Goal: Task Accomplishment & Management: Complete application form

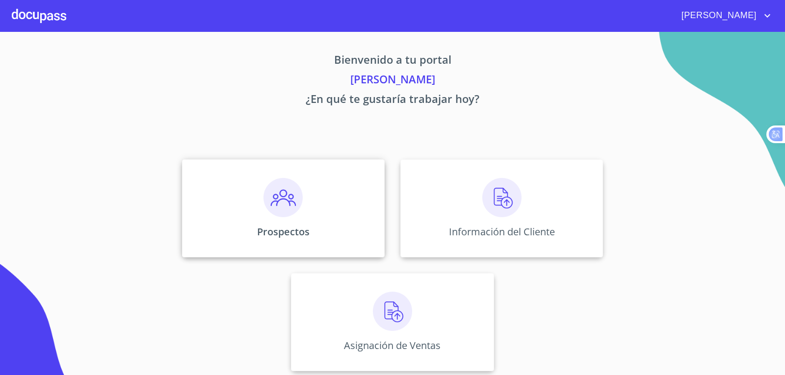
click at [268, 206] on img at bounding box center [283, 197] width 39 height 39
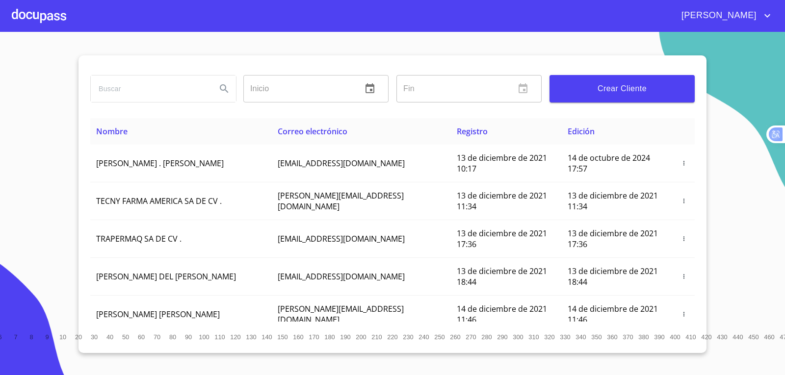
click at [648, 80] on button "Crear Cliente" at bounding box center [622, 88] width 145 height 27
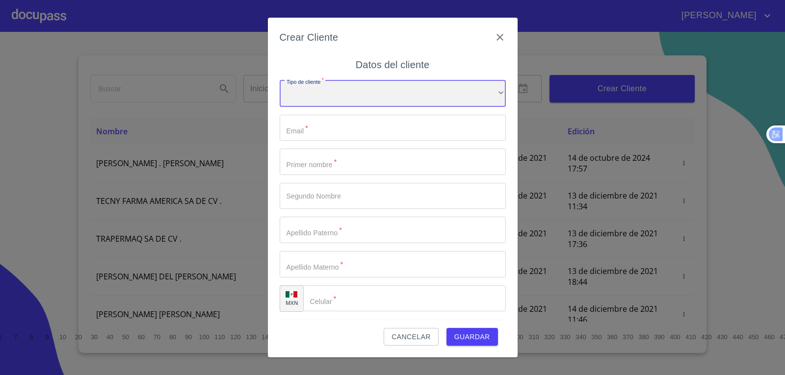
click at [363, 96] on div "​" at bounding box center [393, 93] width 226 height 26
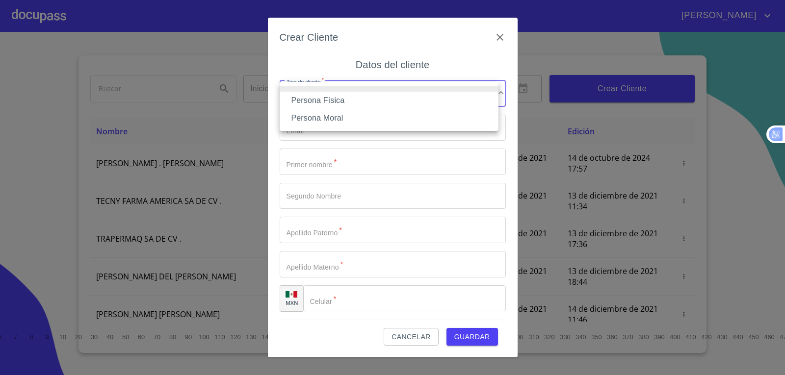
click at [363, 96] on li "Persona Física" at bounding box center [389, 101] width 219 height 18
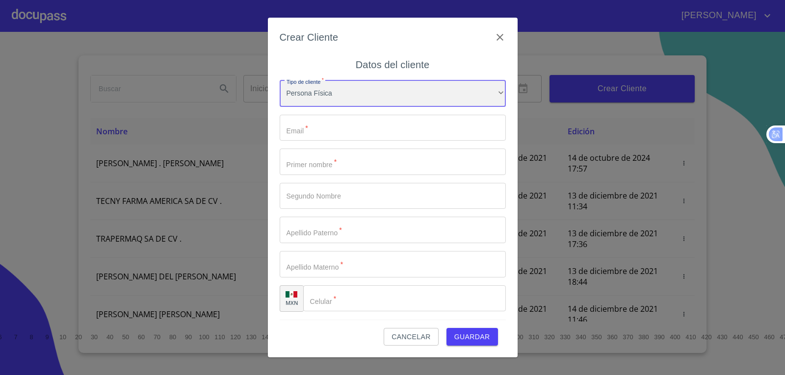
click at [351, 96] on div "Persona Física" at bounding box center [393, 93] width 226 height 26
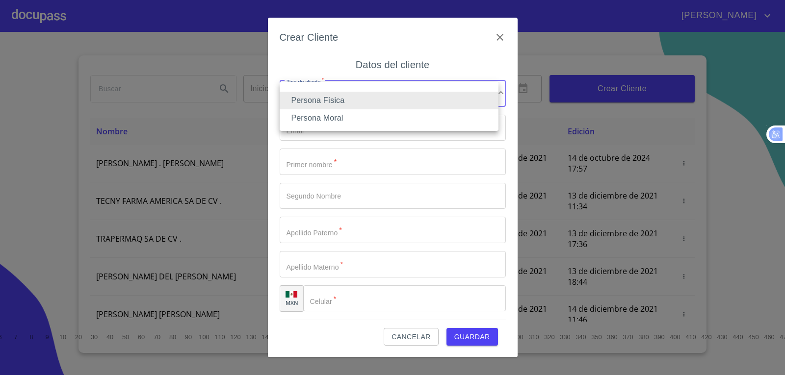
click at [356, 94] on li "Persona Física" at bounding box center [389, 101] width 219 height 18
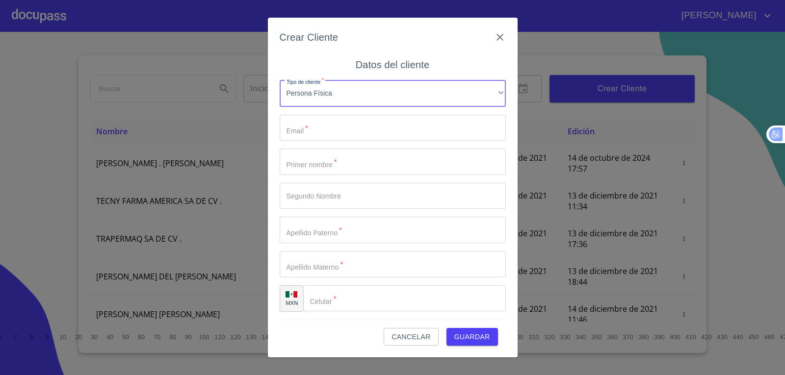
click at [353, 132] on input "Tipo de cliente   *" at bounding box center [393, 128] width 226 height 26
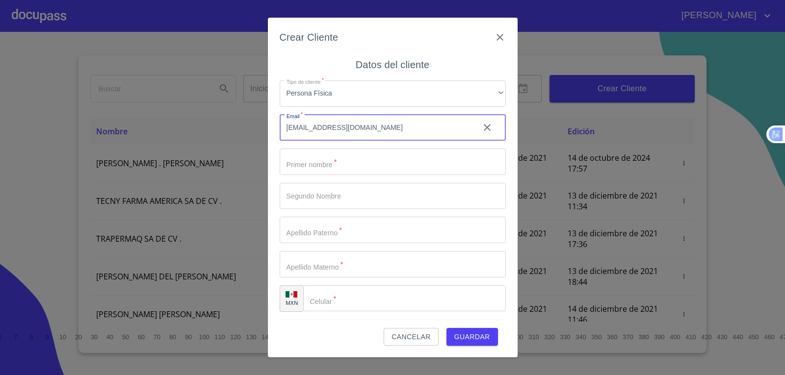
type input "[EMAIL_ADDRESS][DOMAIN_NAME]"
click at [319, 166] on input "Tipo de cliente   *" at bounding box center [393, 162] width 226 height 26
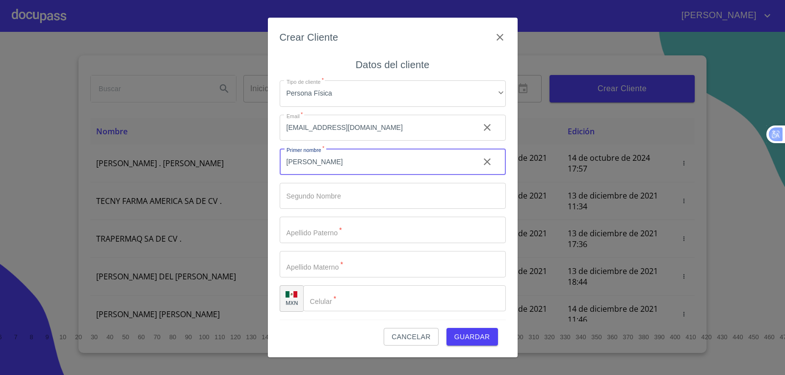
type input "[PERSON_NAME]"
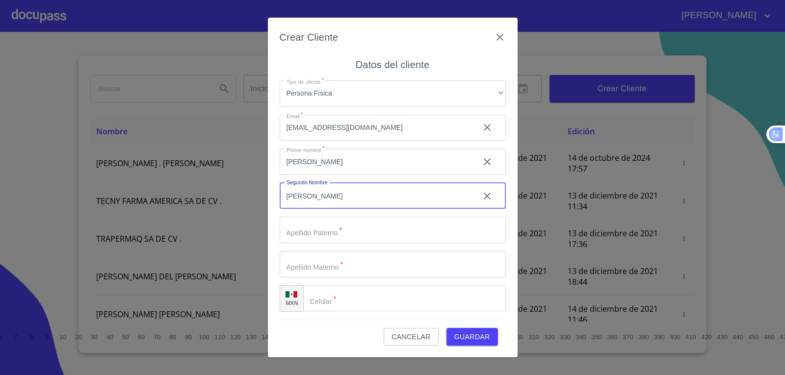
type input "[PERSON_NAME]"
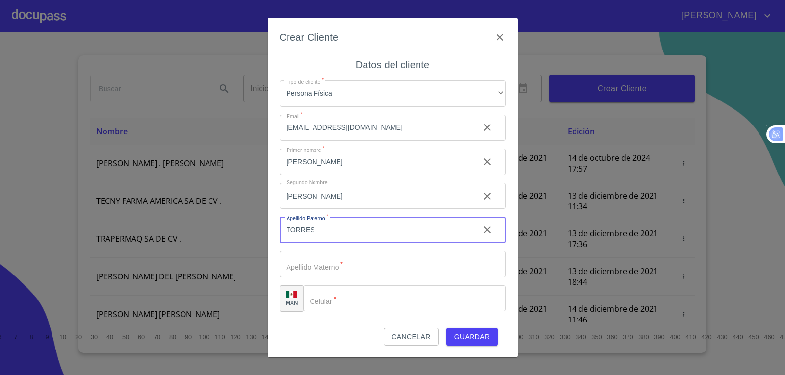
type input "TORRES"
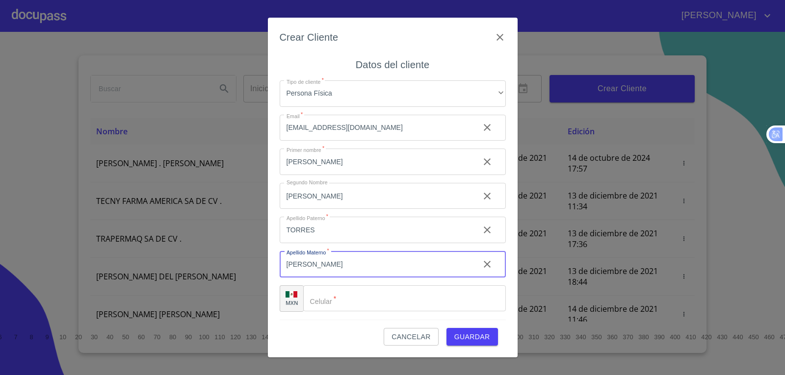
type input "[PERSON_NAME]"
click at [330, 301] on input "Tipo de cliente   *" at bounding box center [404, 299] width 203 height 26
type input "[PHONE_NUMBER]"
click at [467, 340] on span "Guardar" at bounding box center [472, 337] width 36 height 12
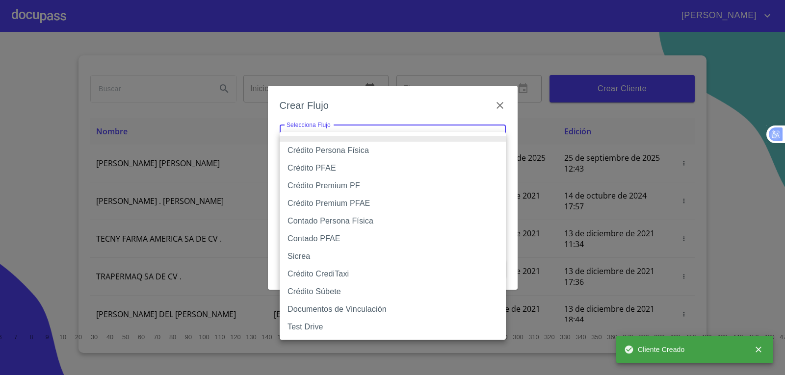
click at [471, 143] on body "[PERSON_NAME] ​ Fin ​ Crear Cliente Nombre Correo electrónico Registro Edición …" at bounding box center [392, 187] width 785 height 375
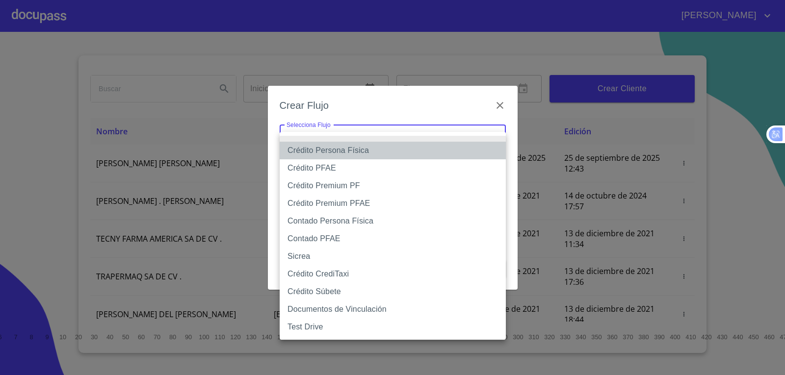
click at [444, 153] on li "Crédito Persona Física" at bounding box center [393, 151] width 226 height 18
type input "61b033e49b8c202ad5bb7912"
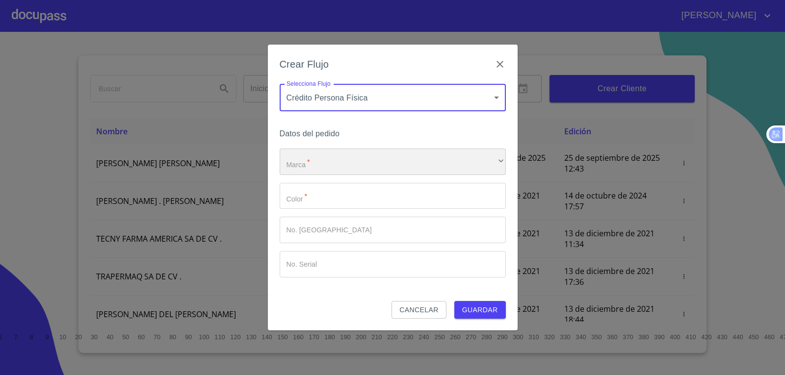
click at [431, 165] on div "​" at bounding box center [393, 162] width 226 height 26
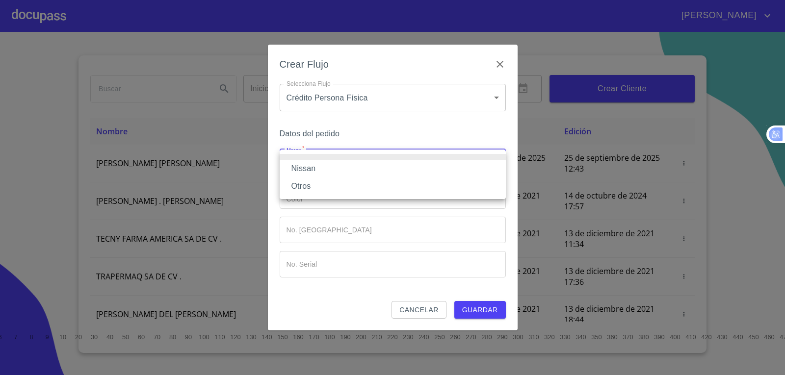
click at [409, 171] on li "Nissan" at bounding box center [393, 169] width 226 height 18
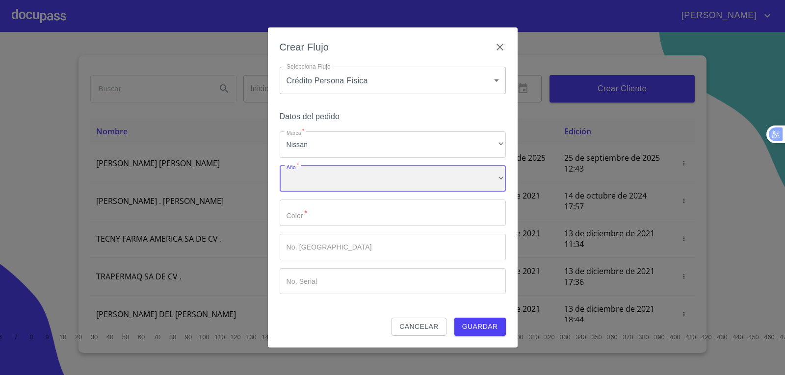
click at [420, 184] on div "​" at bounding box center [393, 179] width 226 height 26
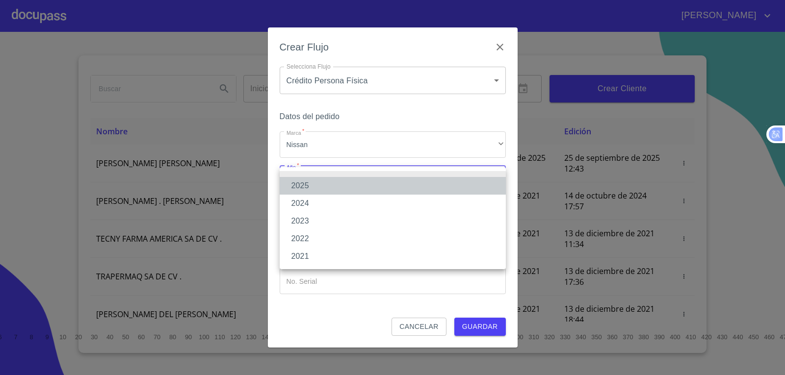
click at [411, 186] on li "2025" at bounding box center [393, 186] width 226 height 18
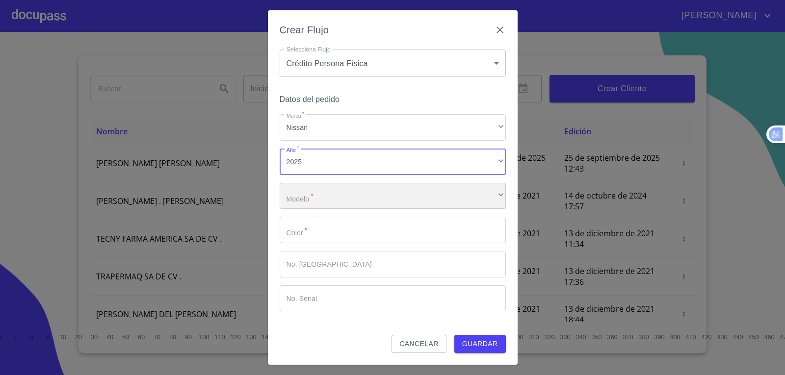
click at [444, 199] on div "​" at bounding box center [393, 196] width 226 height 26
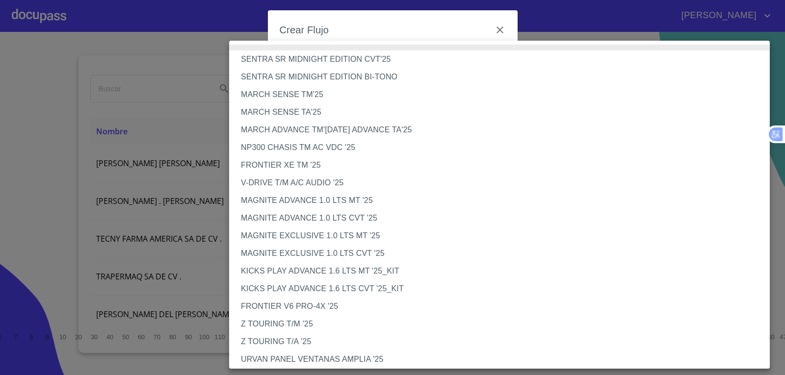
click at [402, 147] on li "NP300 CHASIS TM AC VDC '25" at bounding box center [503, 148] width 548 height 18
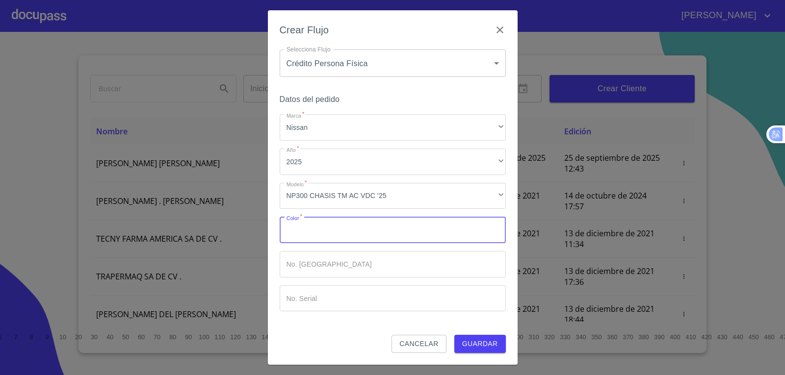
click at [407, 241] on input "Marca   *" at bounding box center [393, 230] width 226 height 26
type input "GRIS"
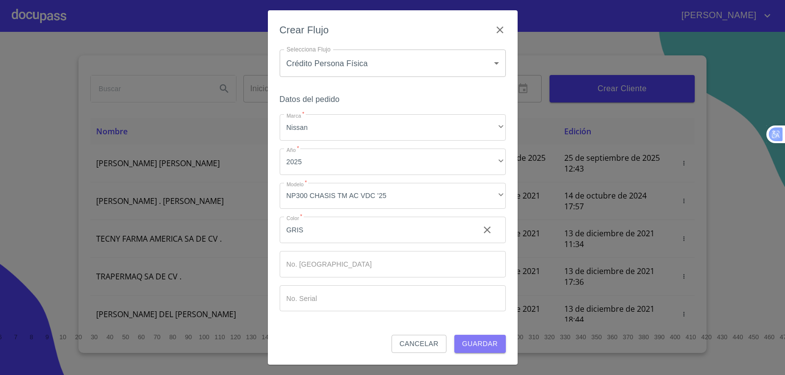
click at [466, 342] on span "Guardar" at bounding box center [480, 344] width 36 height 12
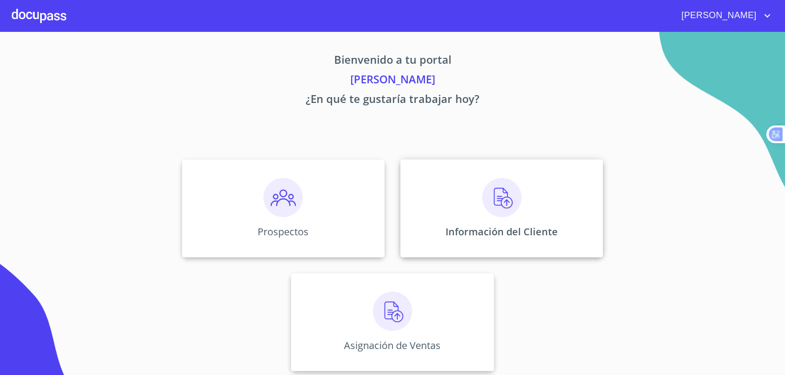
click at [513, 217] on img at bounding box center [501, 197] width 39 height 39
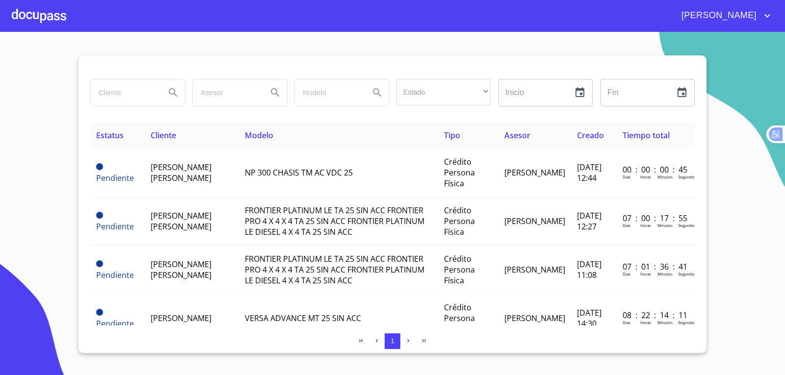
click at [107, 90] on input "search" at bounding box center [124, 92] width 67 height 26
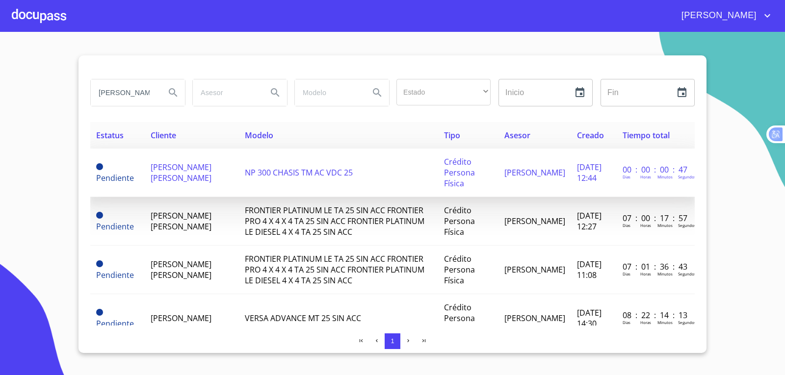
type input "[PERSON_NAME]"
click at [162, 177] on span "[PERSON_NAME] [PERSON_NAME]" at bounding box center [181, 173] width 61 height 22
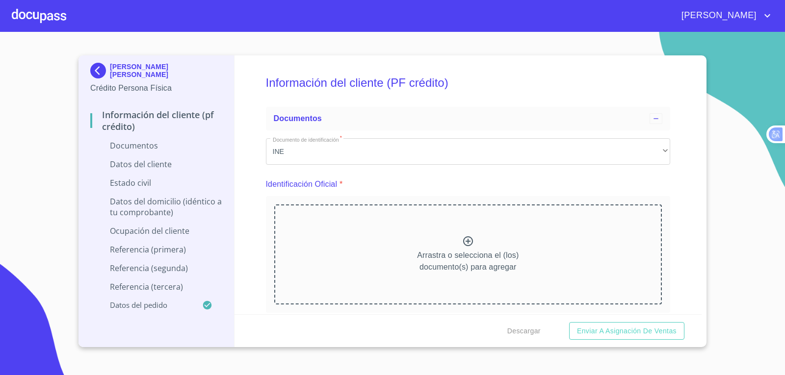
click at [471, 248] on div "Arrastra o selecciona el (los) documento(s) para agregar" at bounding box center [468, 255] width 388 height 100
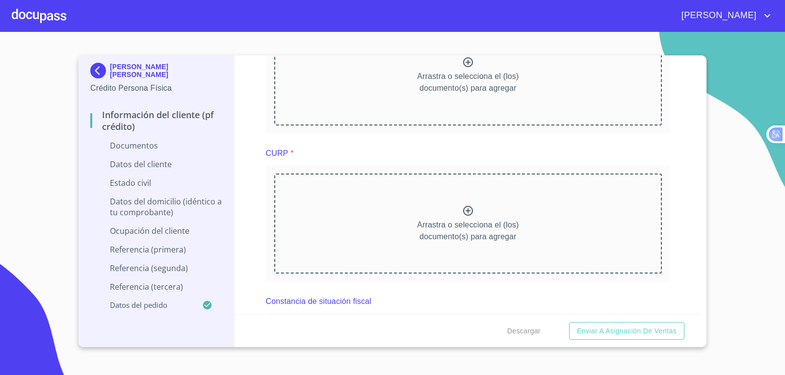
scroll to position [1080, 0]
click at [463, 209] on icon at bounding box center [468, 210] width 12 height 12
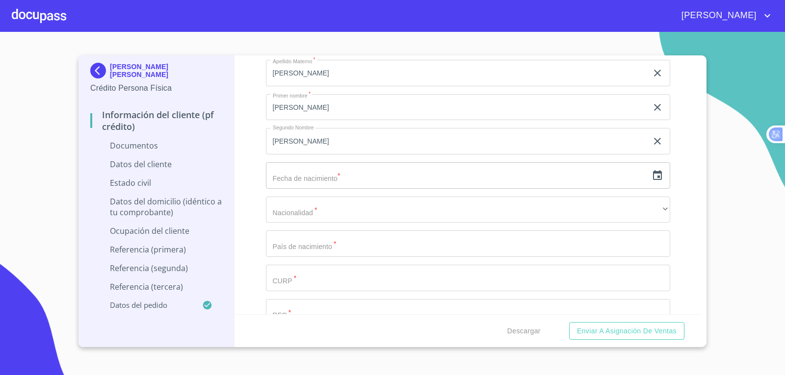
scroll to position [1816, 0]
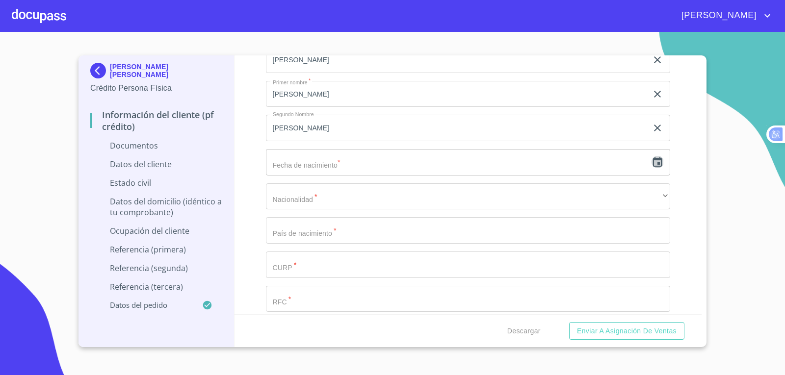
click at [654, 161] on icon "button" at bounding box center [657, 162] width 9 height 10
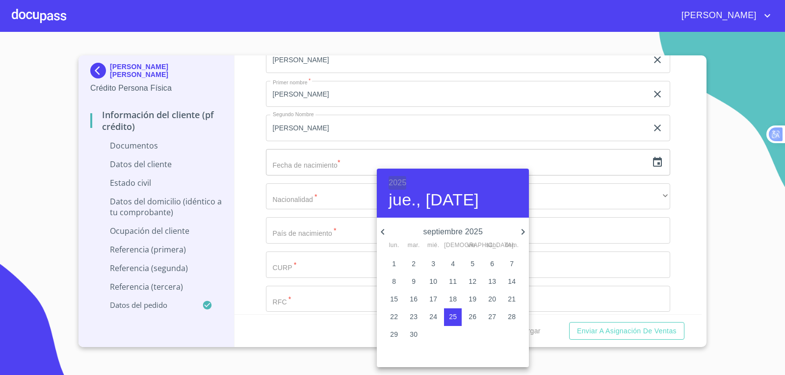
click at [397, 182] on h6 "2025" at bounding box center [398, 183] width 18 height 14
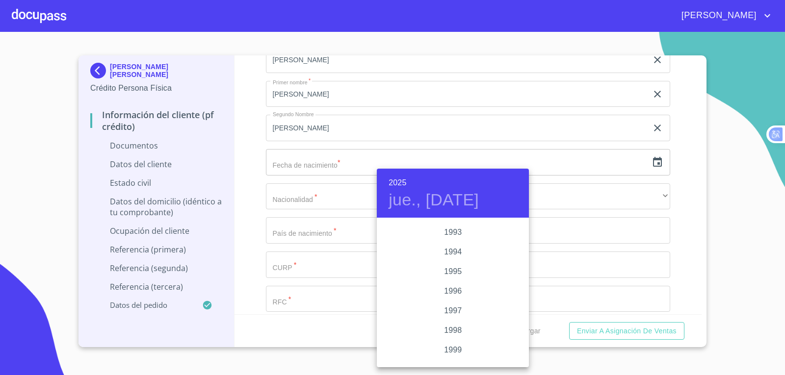
scroll to position [1315, 0]
click at [461, 229] on div "1992" at bounding box center [453, 229] width 152 height 20
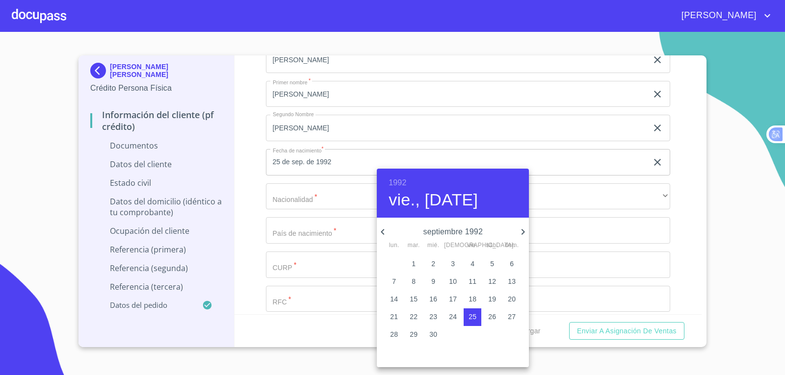
click at [385, 232] on icon "button" at bounding box center [383, 232] width 12 height 12
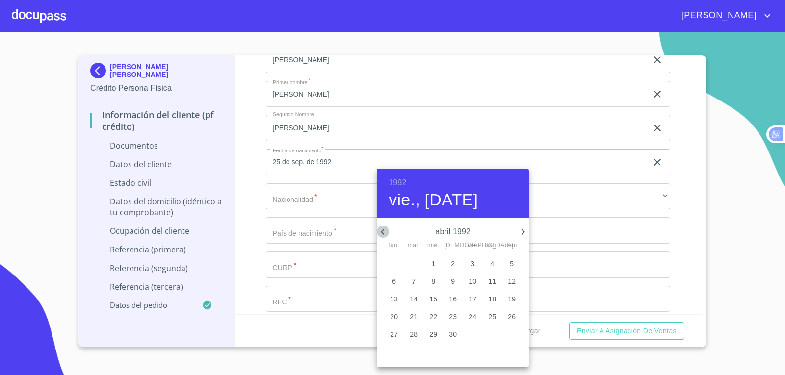
click at [385, 232] on icon "button" at bounding box center [383, 232] width 12 height 12
click at [454, 334] on p "27" at bounding box center [453, 335] width 8 height 10
type input "27 de feb. de 1992"
click at [315, 191] on div at bounding box center [392, 187] width 785 height 375
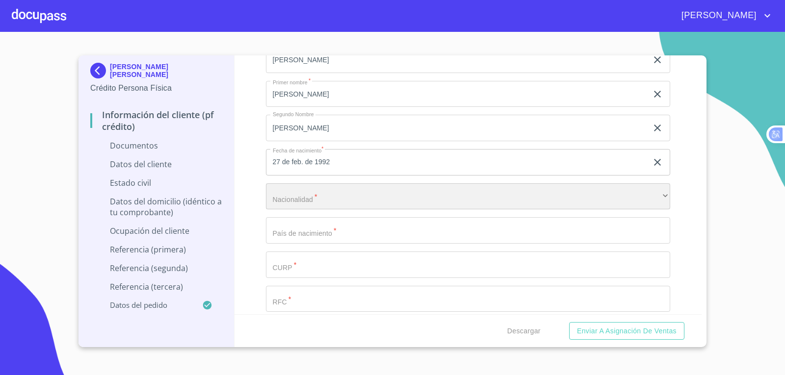
click at [323, 200] on div "​" at bounding box center [468, 197] width 405 height 26
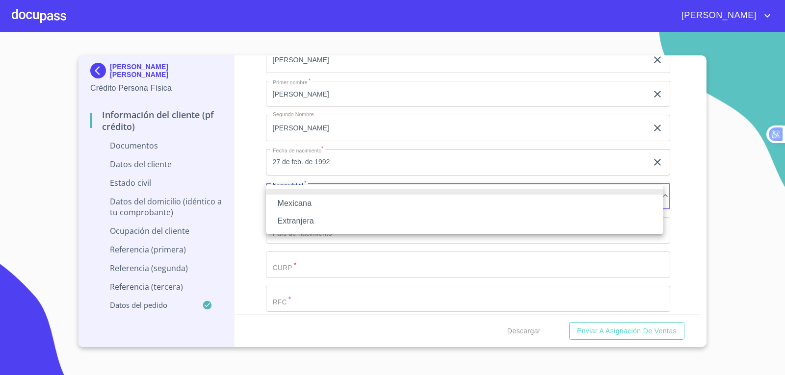
click at [324, 209] on li "Mexicana" at bounding box center [464, 204] width 397 height 18
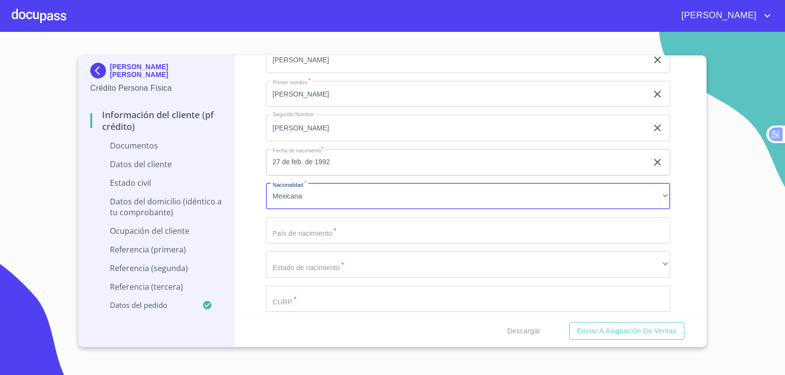
click at [369, 239] on input "Documento de identificación   *" at bounding box center [468, 230] width 405 height 26
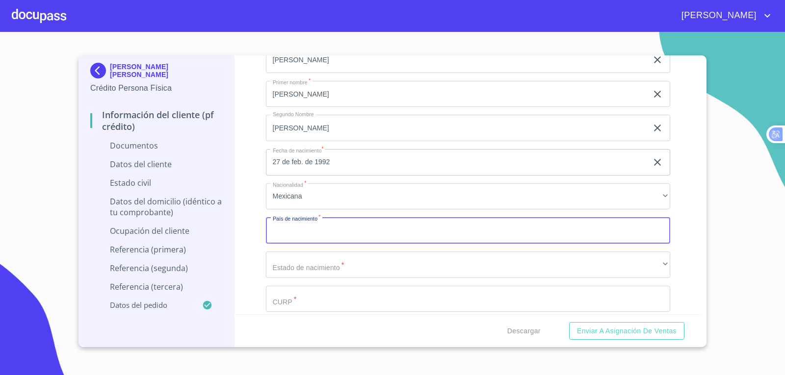
click at [616, 236] on input "Documento de identificación   *" at bounding box center [468, 230] width 405 height 26
type input "[GEOGRAPHIC_DATA]"
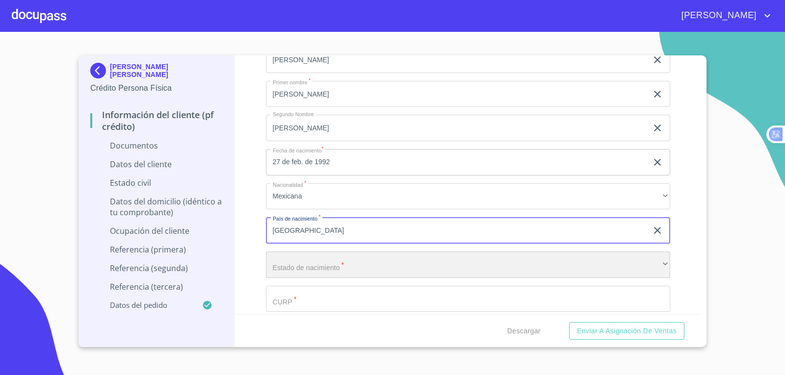
click at [591, 261] on div "​" at bounding box center [468, 265] width 405 height 26
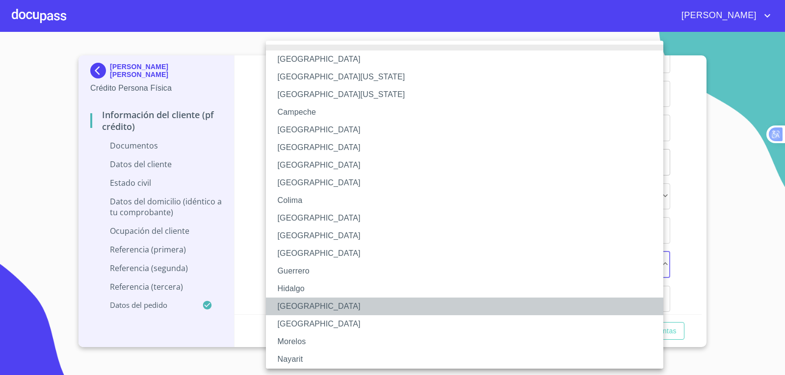
click at [440, 306] on li "[GEOGRAPHIC_DATA]" at bounding box center [468, 307] width 405 height 18
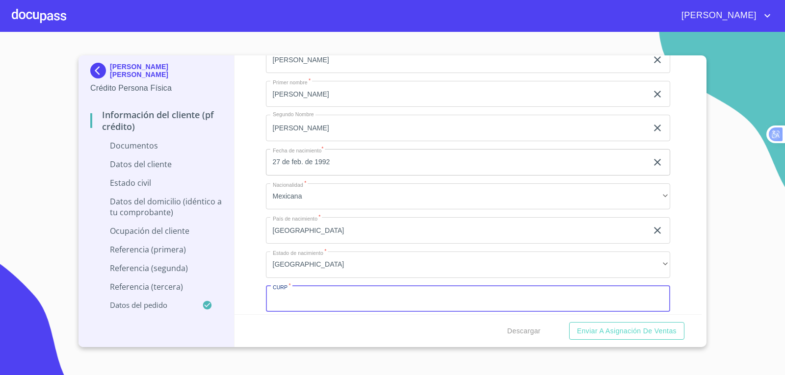
click at [417, 303] on input "Documento de identificación   *" at bounding box center [468, 299] width 405 height 26
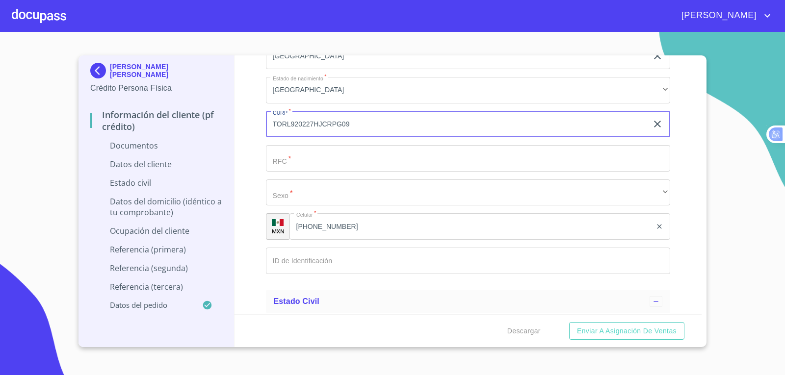
scroll to position [2012, 0]
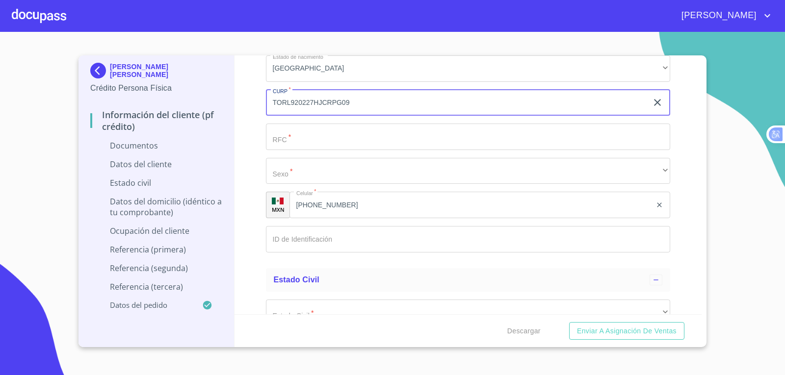
type input "TORL920227HJCRPG09"
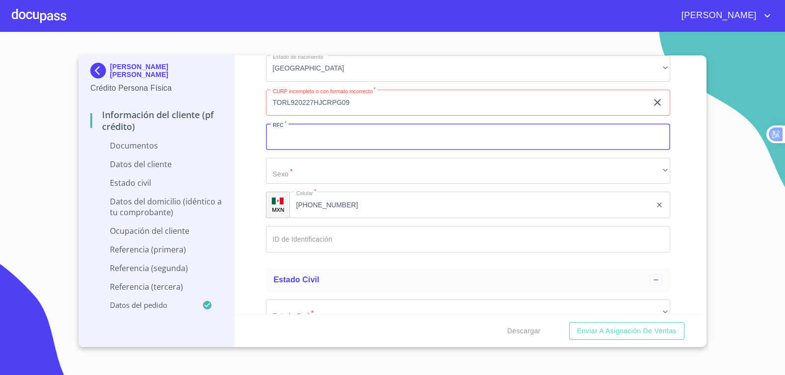
click at [371, 143] on input "Documento de identificación   *" at bounding box center [468, 137] width 405 height 26
click at [433, 138] on input "Documento de identificación   *" at bounding box center [468, 137] width 405 height 26
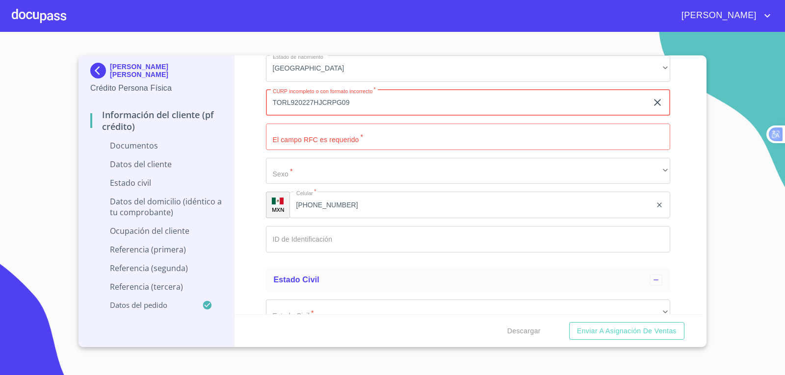
drag, startPoint x: 355, startPoint y: 103, endPoint x: 272, endPoint y: 104, distance: 82.4
click at [272, 104] on input "TORL920227HJCRPG09" at bounding box center [457, 103] width 382 height 26
paste input "TOLR920227HJCRPG09"
type input "TOLR920227HJCRPG09"
click at [353, 138] on input "Documento de identificación   *" at bounding box center [468, 137] width 405 height 26
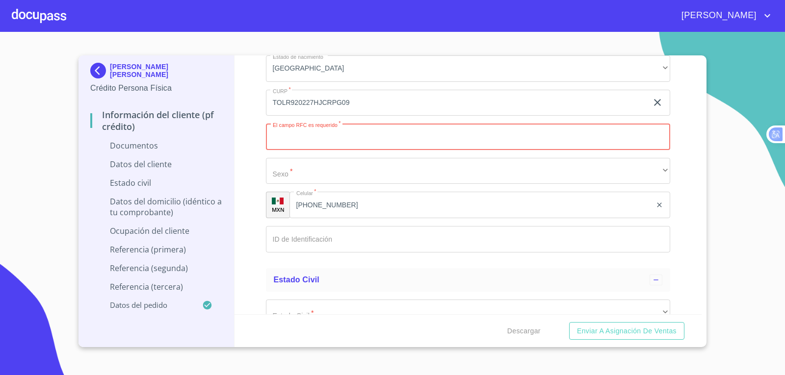
click at [375, 141] on input "Documento de identificación   *" at bounding box center [468, 137] width 405 height 26
paste input "TOLR920227HJCRPG09"
drag, startPoint x: 314, startPoint y: 137, endPoint x: 352, endPoint y: 138, distance: 37.8
click at [352, 138] on input "TOLR920227HJCRPG09" at bounding box center [457, 137] width 382 height 26
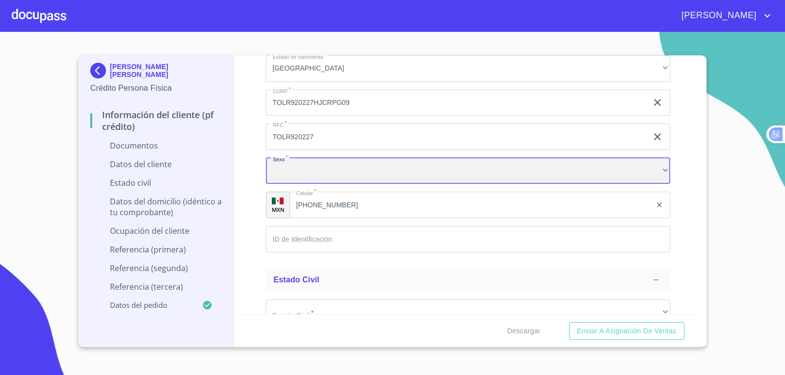
click at [373, 168] on div "​" at bounding box center [468, 171] width 405 height 26
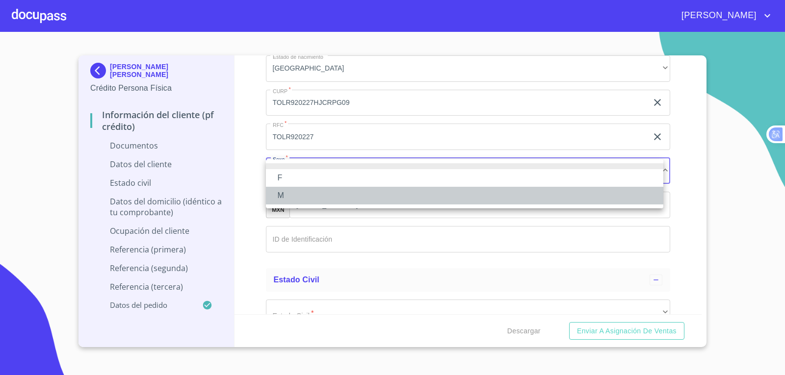
click at [358, 192] on li "M" at bounding box center [464, 196] width 397 height 18
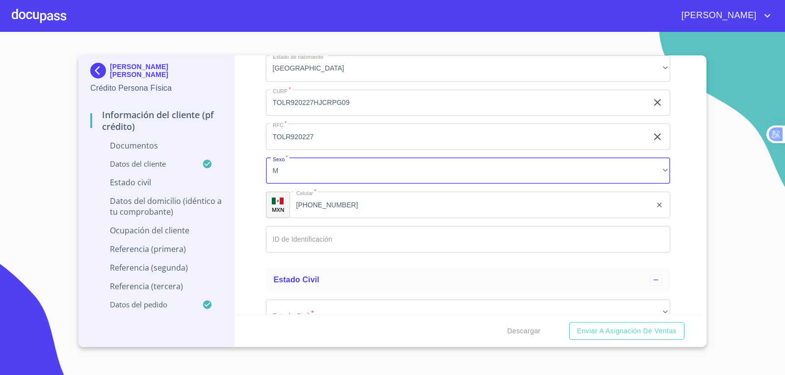
click at [579, 243] on input "Documento de identificación   *" at bounding box center [468, 239] width 405 height 26
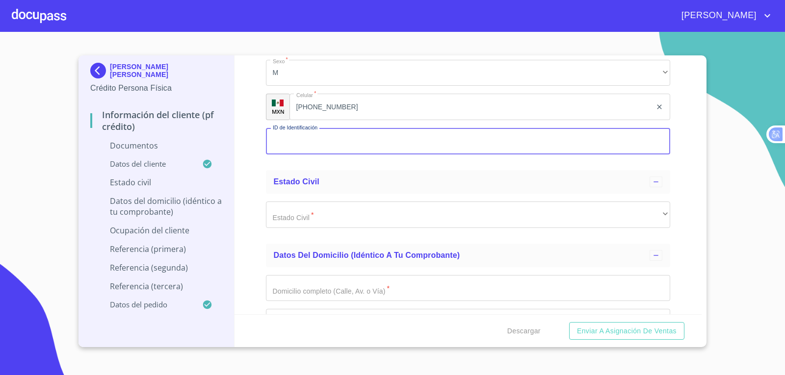
scroll to position [2208, 0]
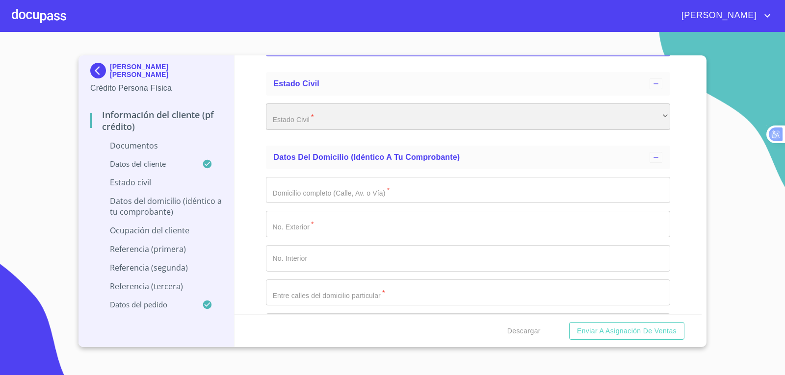
click at [557, 113] on div "​" at bounding box center [468, 117] width 405 height 26
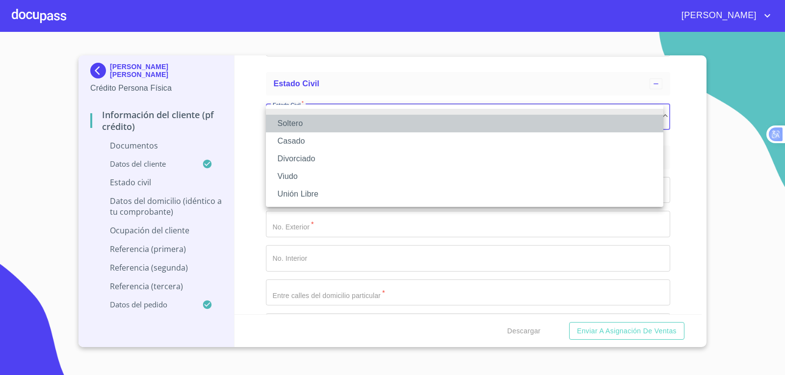
click at [371, 120] on li "Soltero" at bounding box center [464, 124] width 397 height 18
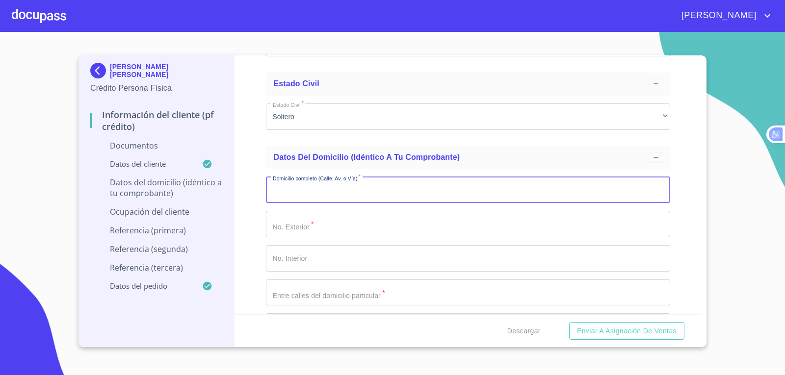
click at [394, 193] on input "Documento de identificación   *" at bounding box center [468, 190] width 405 height 26
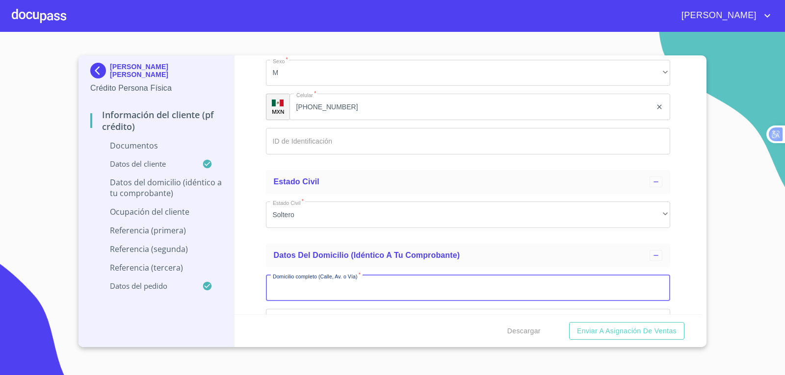
scroll to position [2159, 0]
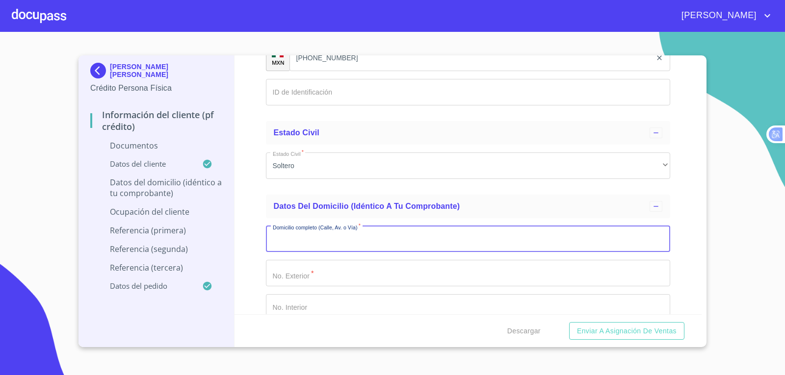
click at [279, 239] on input "Documento de identificación   *" at bounding box center [468, 239] width 405 height 26
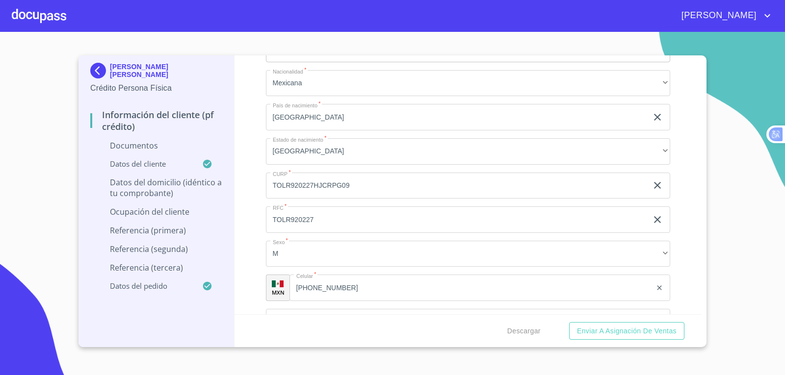
scroll to position [1914, 0]
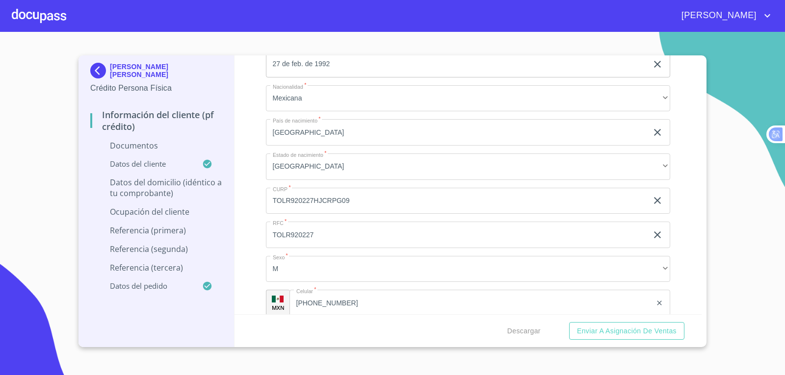
click at [322, 238] on input "TOLR920227" at bounding box center [457, 235] width 382 height 26
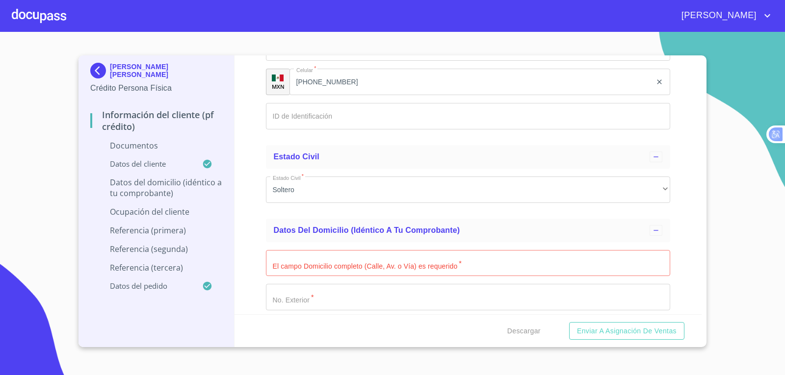
scroll to position [2159, 0]
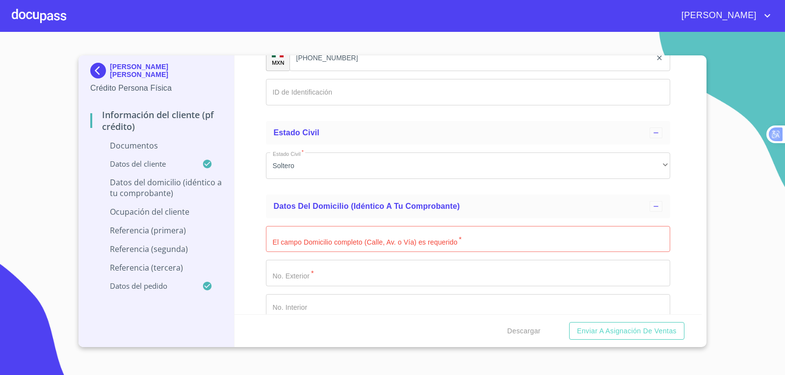
type input "TOLR920227H17"
click at [307, 245] on input "Documento de identificación   *" at bounding box center [468, 239] width 405 height 26
type input "VERANO"
click at [297, 281] on input "Documento de identificación   *" at bounding box center [468, 273] width 405 height 26
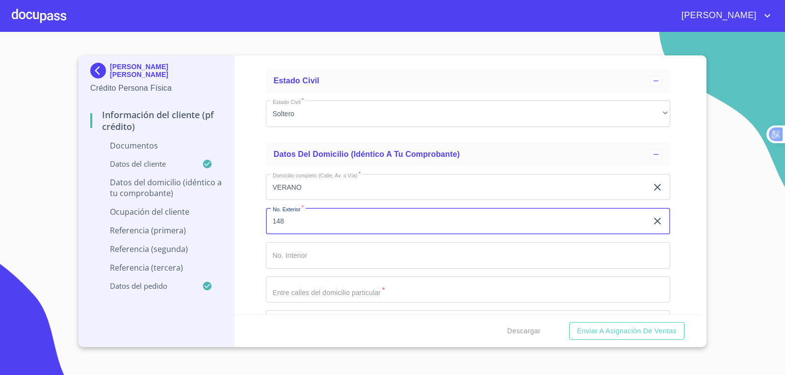
scroll to position [2306, 0]
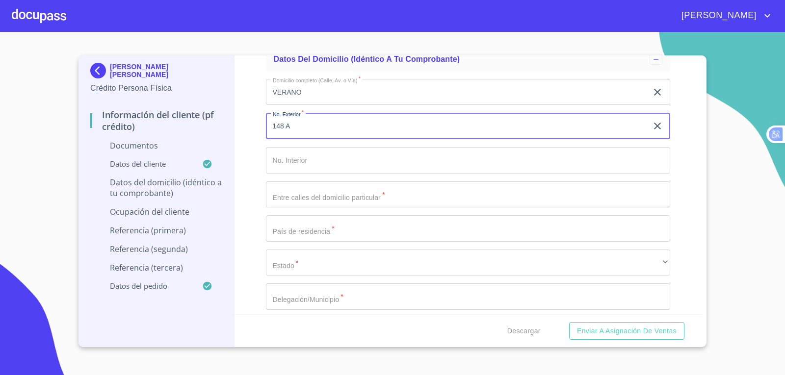
type input "148 A"
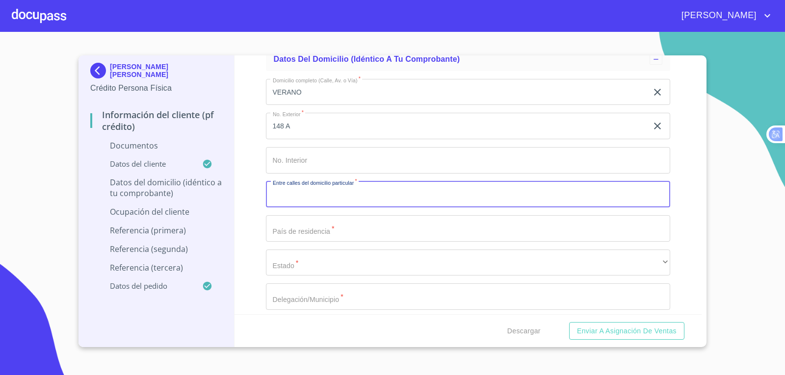
click at [328, 198] on input "Documento de identificación   *" at bounding box center [468, 195] width 405 height 26
type input "[PERSON_NAME] Y [PERSON_NAME]"
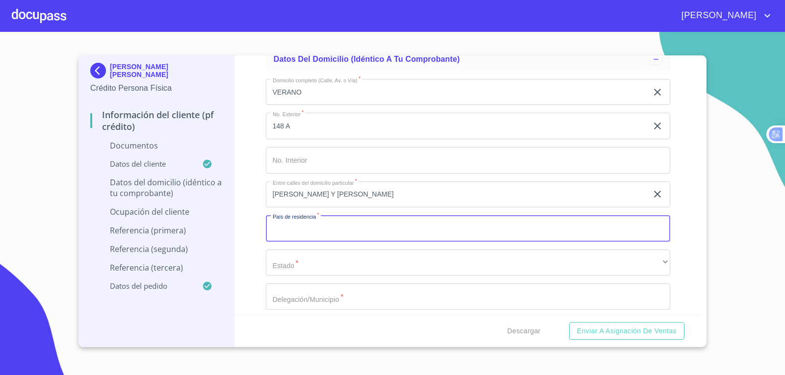
click at [346, 233] on input "Documento de identificación   *" at bounding box center [468, 228] width 405 height 26
type input "[GEOGRAPHIC_DATA]"
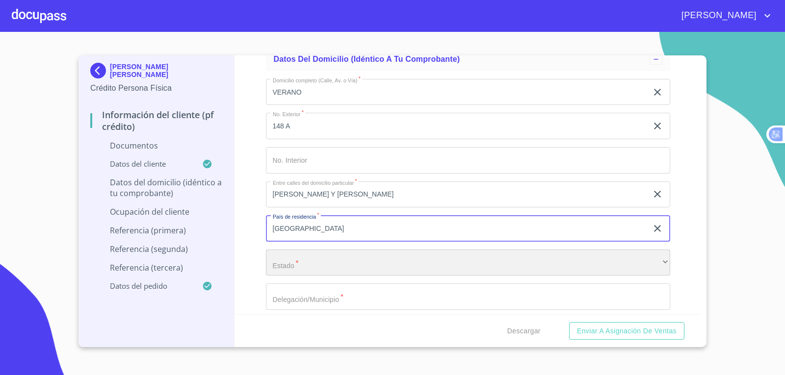
click at [368, 262] on div "​" at bounding box center [468, 263] width 405 height 26
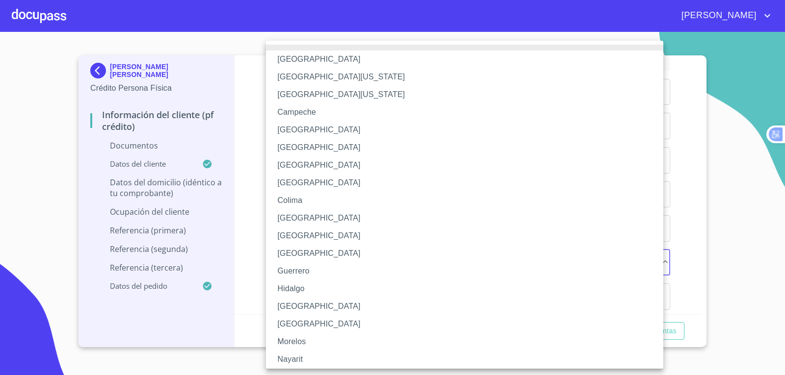
click at [332, 303] on li "[GEOGRAPHIC_DATA]" at bounding box center [468, 307] width 405 height 18
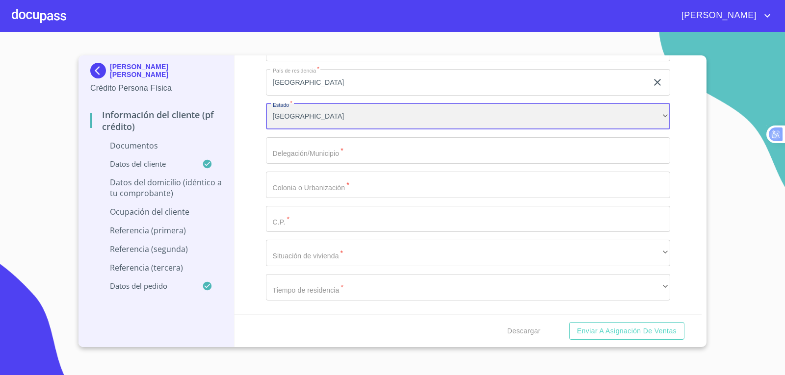
scroll to position [2453, 0]
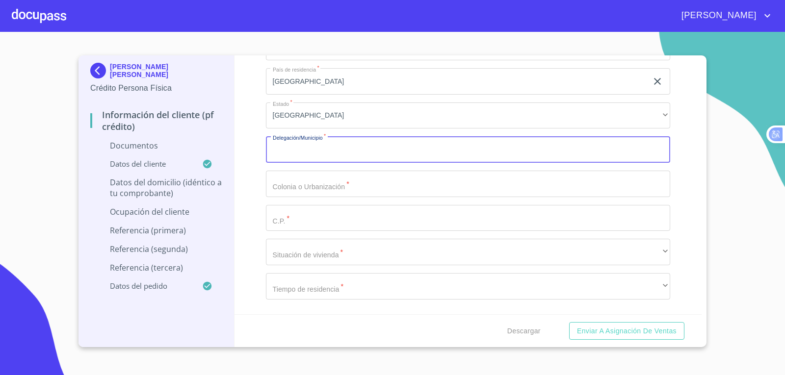
click at [412, 151] on input "Documento de identificación   *" at bounding box center [468, 149] width 405 height 26
type input "Z"
type input "JOCOTEPEC"
click at [382, 179] on input "Documento de identificación   *" at bounding box center [468, 184] width 405 height 26
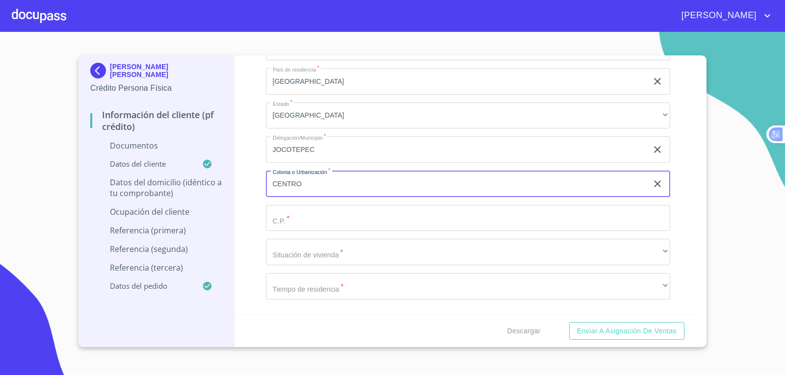
type input "CENTRO"
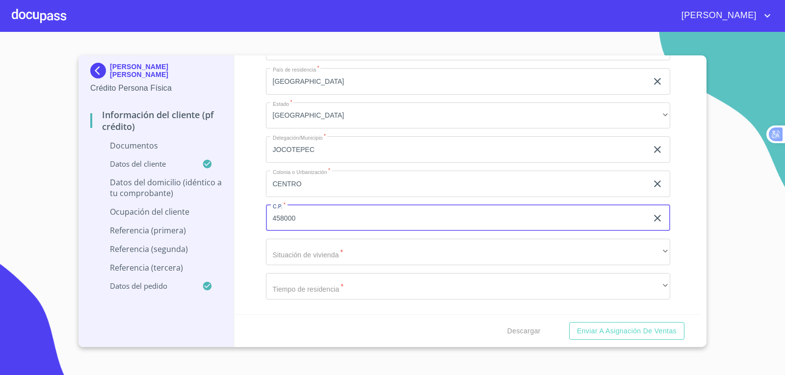
type input "458000"
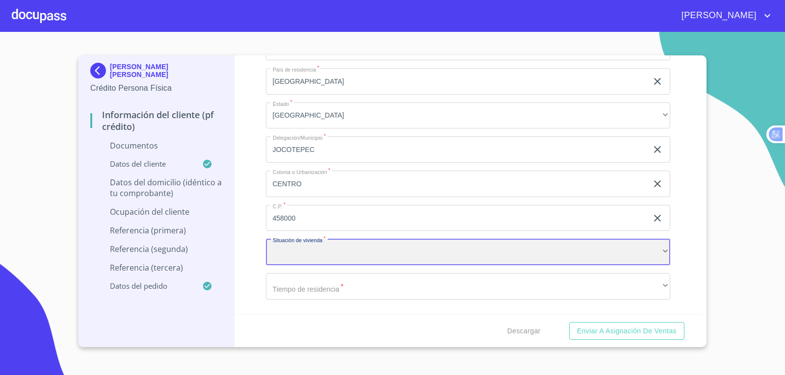
click at [316, 254] on div "​" at bounding box center [468, 252] width 405 height 26
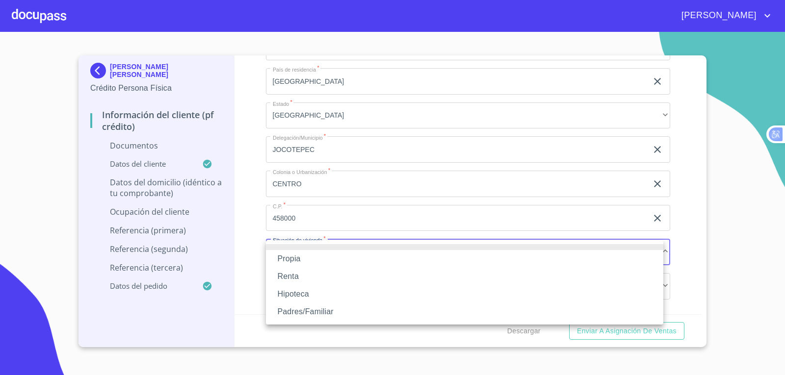
click at [358, 260] on li "Propia" at bounding box center [464, 259] width 397 height 18
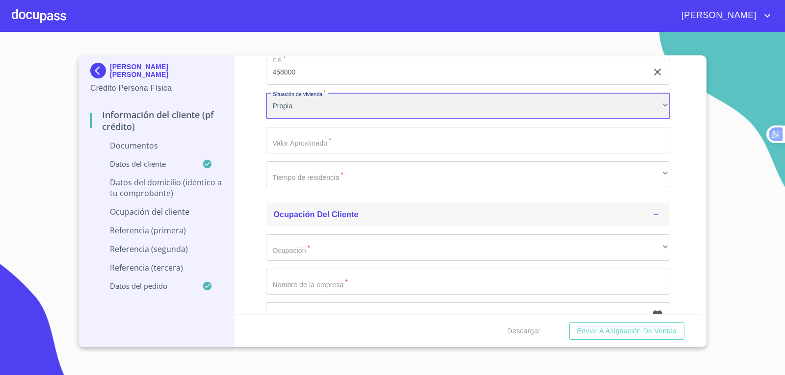
scroll to position [2601, 0]
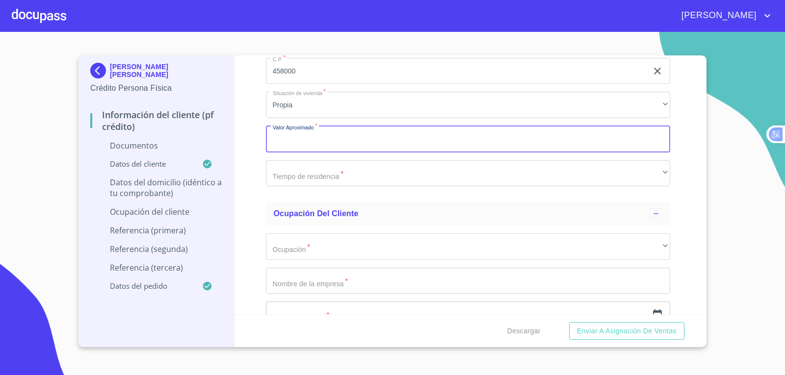
click at [350, 143] on input "Documento de identificación   *" at bounding box center [468, 139] width 405 height 26
type input "$5,000,000"
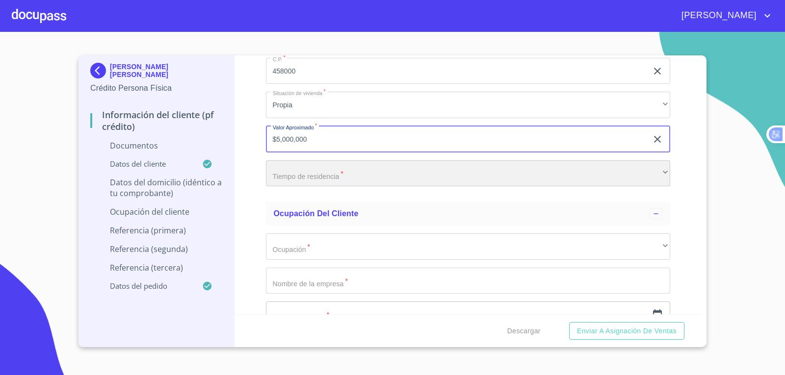
click at [344, 175] on div "​" at bounding box center [468, 173] width 405 height 26
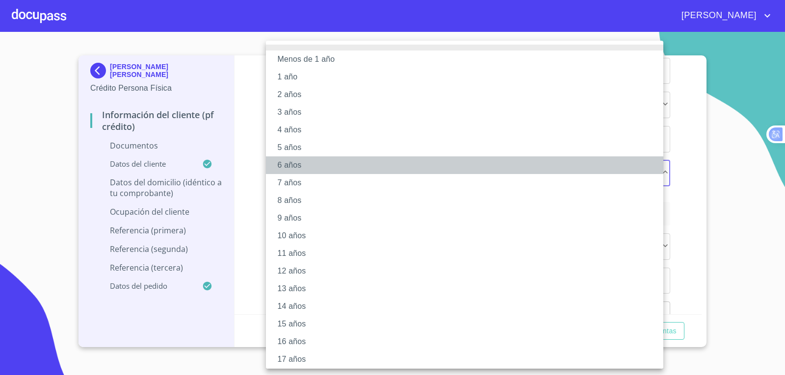
click at [363, 170] on li "6 años" at bounding box center [468, 166] width 405 height 18
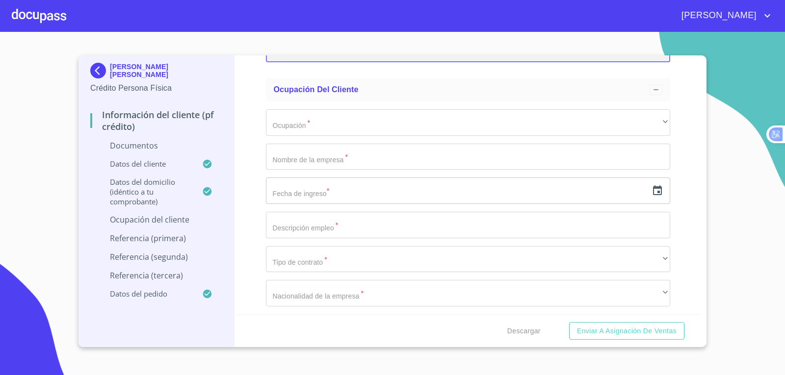
scroll to position [2748, 0]
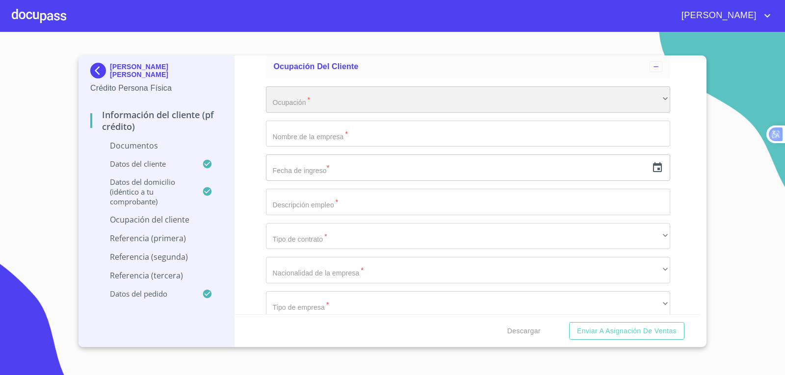
click at [433, 96] on div "​" at bounding box center [468, 99] width 405 height 26
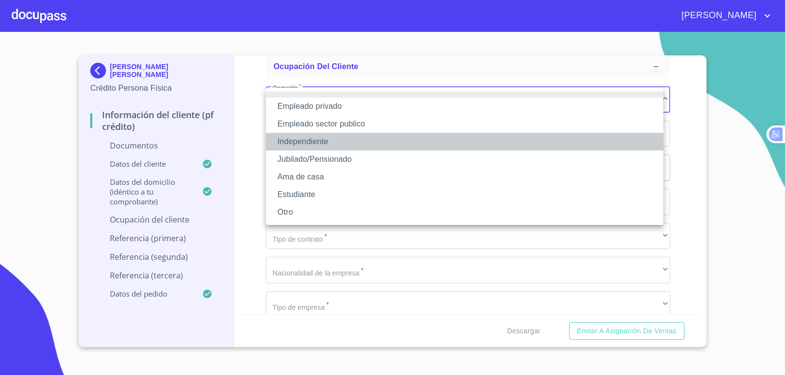
click at [430, 142] on li "Independiente" at bounding box center [464, 142] width 397 height 18
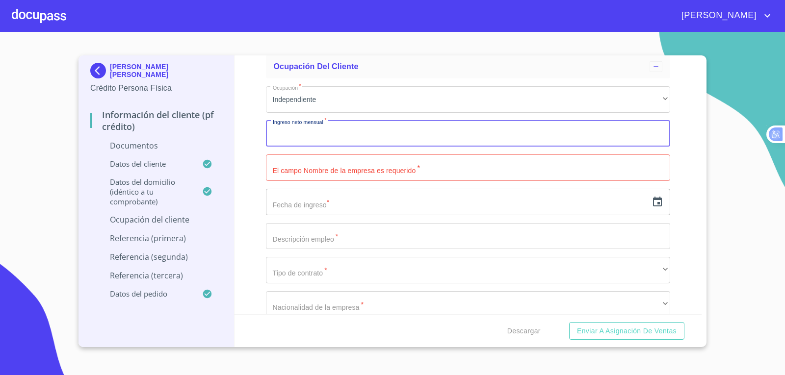
click at [350, 132] on input "Documento de identificación   *" at bounding box center [468, 134] width 405 height 26
type input "j"
type input "[PERSON_NAME] [PERSON_NAME]"
click at [396, 175] on input "Documento de identificación   *" at bounding box center [468, 168] width 405 height 26
drag, startPoint x: 390, startPoint y: 133, endPoint x: 262, endPoint y: 132, distance: 128.6
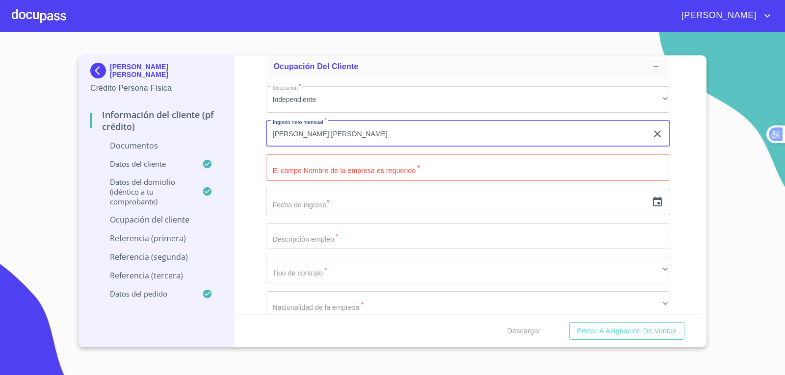
click at [262, 132] on div "Información del cliente (PF crédito) Documentos Documento de identificación   *…" at bounding box center [469, 184] width 468 height 259
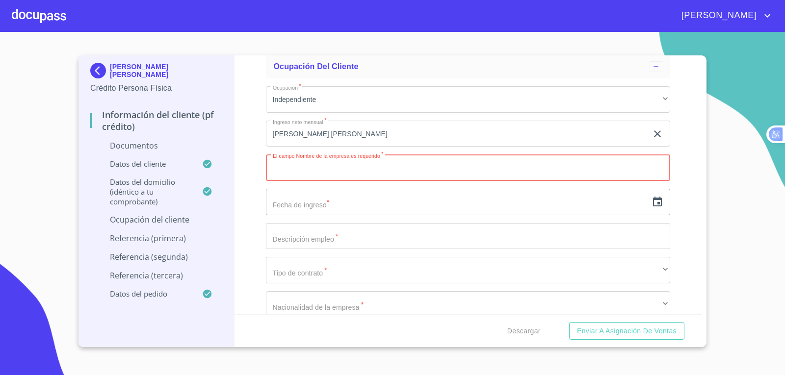
click at [328, 164] on input "Documento de identificación   *" at bounding box center [468, 168] width 405 height 26
paste input "[PERSON_NAME] [PERSON_NAME]"
type input "[PERSON_NAME] [PERSON_NAME]"
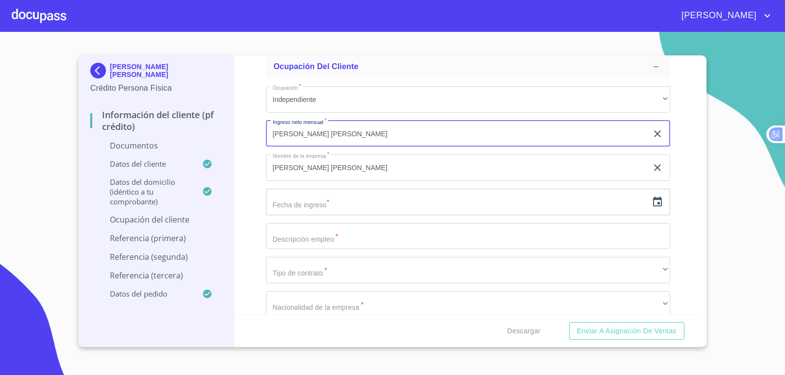
drag, startPoint x: 376, startPoint y: 132, endPoint x: 271, endPoint y: 133, distance: 105.0
click at [271, 133] on input "[PERSON_NAME] [PERSON_NAME]" at bounding box center [457, 134] width 382 height 26
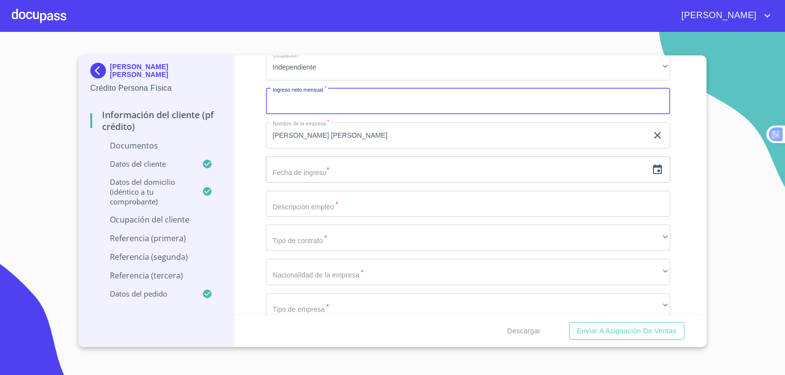
scroll to position [2797, 0]
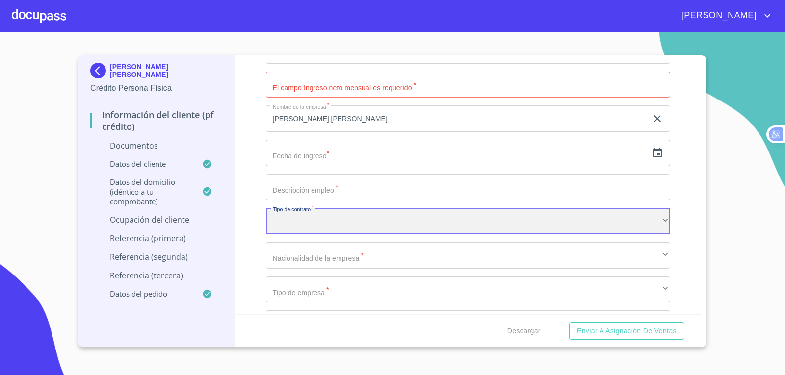
click at [654, 221] on div "​" at bounding box center [468, 221] width 405 height 26
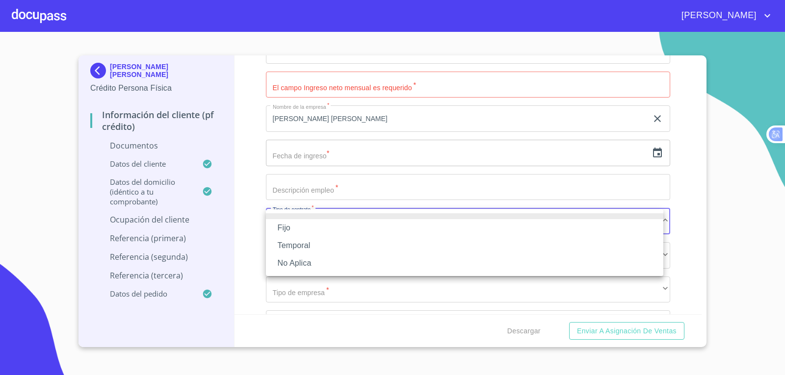
click at [456, 230] on li "Fijo" at bounding box center [464, 228] width 397 height 18
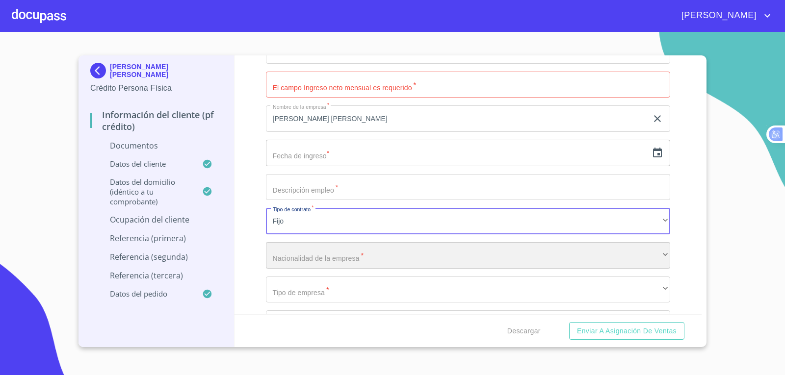
click at [635, 254] on div "​" at bounding box center [468, 255] width 405 height 26
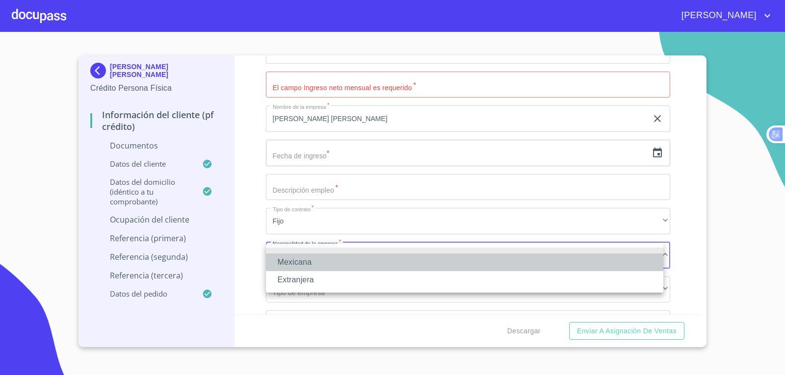
click at [541, 265] on li "Mexicana" at bounding box center [464, 263] width 397 height 18
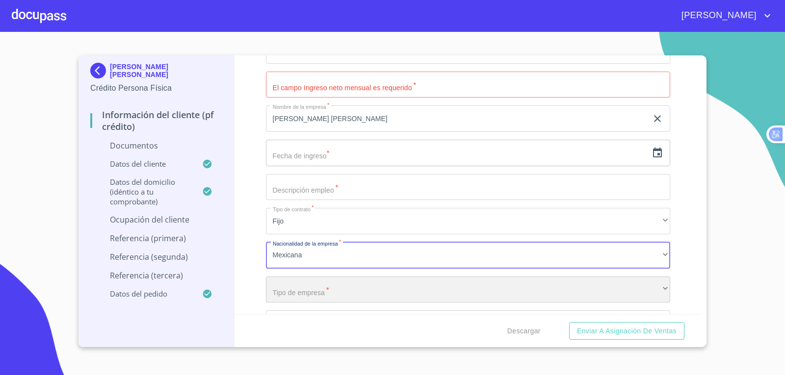
click at [563, 293] on div "​" at bounding box center [468, 290] width 405 height 26
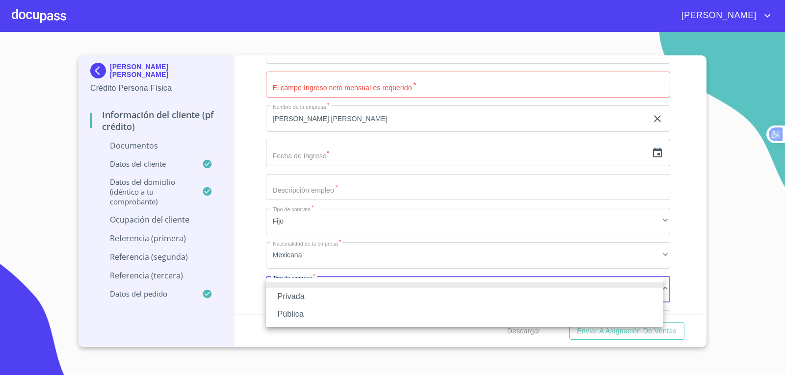
click at [309, 298] on li "Privada" at bounding box center [464, 297] width 397 height 18
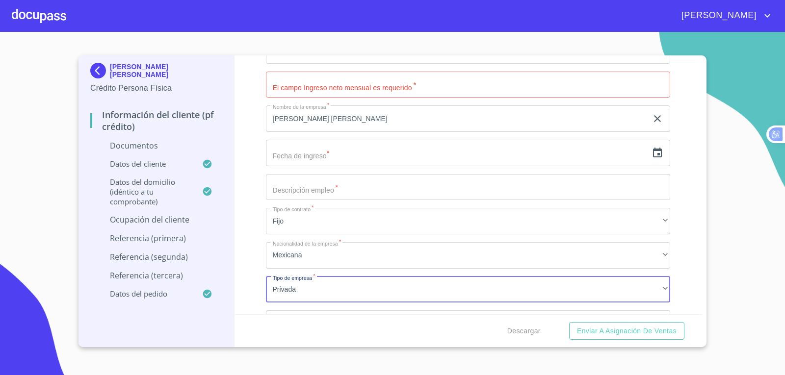
click at [310, 191] on input "Documento de identificación   *" at bounding box center [468, 187] width 405 height 26
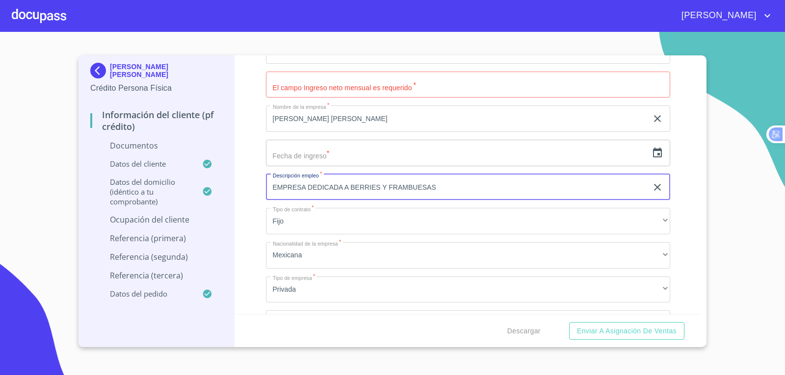
type input "EMPRESA DEDICADA A BERRIES Y FRAMBUESAS"
click at [417, 163] on input "text" at bounding box center [457, 153] width 382 height 26
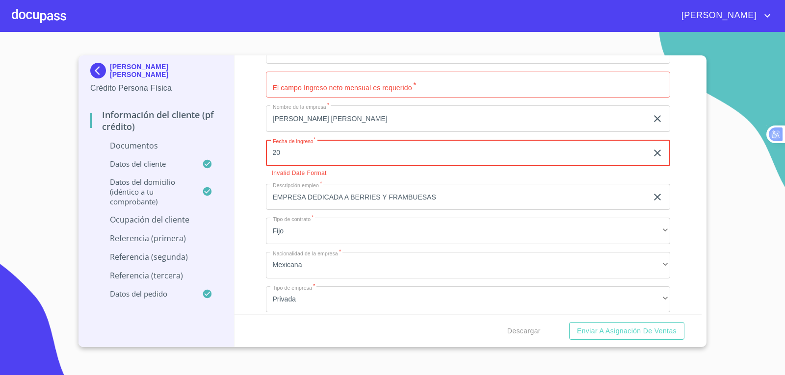
type input "20"
drag, startPoint x: 281, startPoint y: 153, endPoint x: 268, endPoint y: 152, distance: 12.3
click at [268, 152] on input "20" at bounding box center [459, 153] width 386 height 26
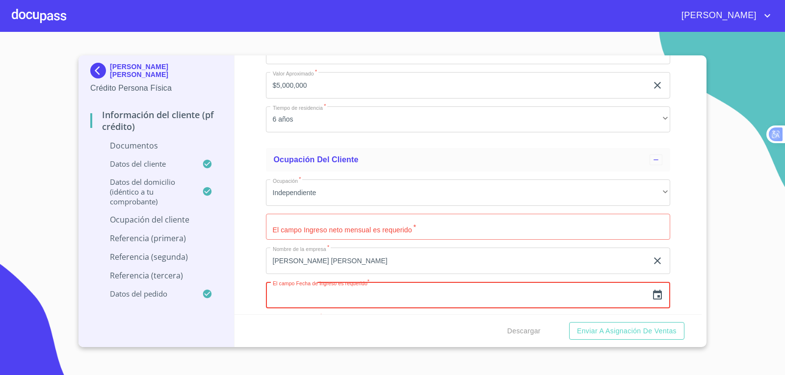
scroll to position [2650, 0]
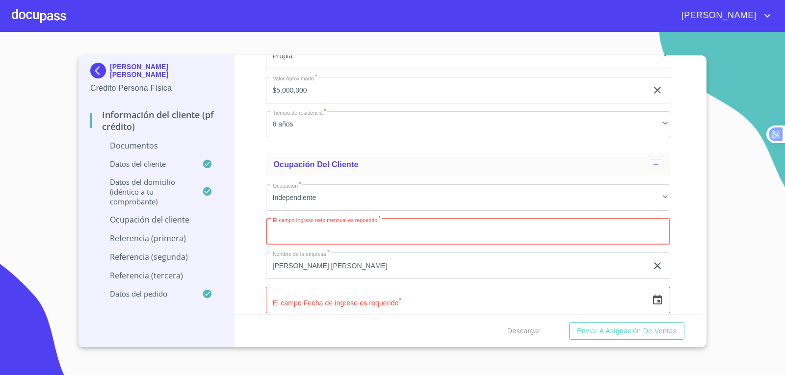
click at [333, 237] on input "Documento de identificación   *" at bounding box center [468, 232] width 405 height 26
click at [330, 235] on input "Documento de identificación   *" at bounding box center [468, 232] width 405 height 26
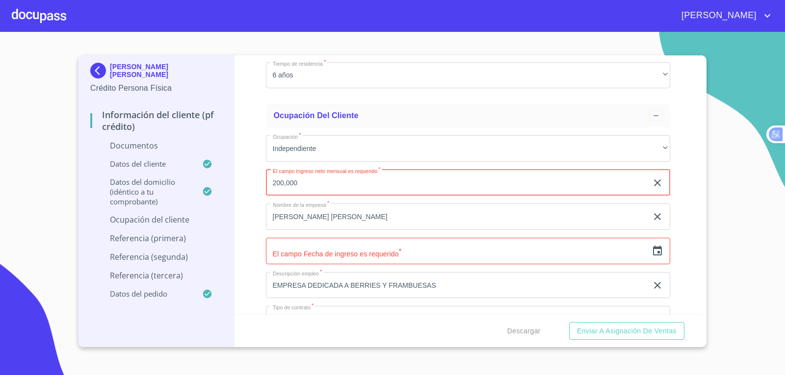
type input "200,000"
click at [408, 249] on input "text" at bounding box center [457, 251] width 382 height 26
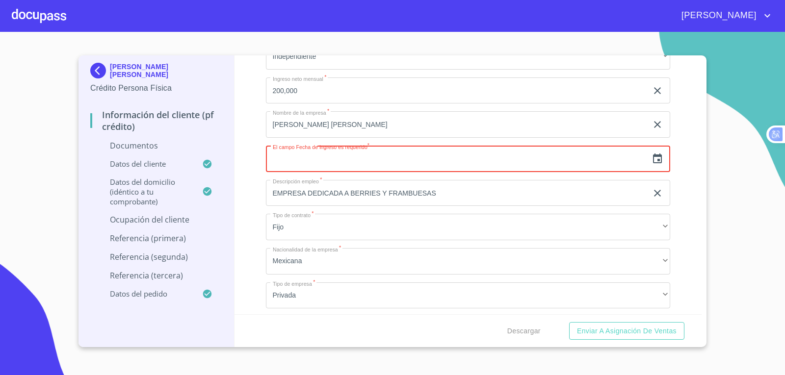
scroll to position [2797, 0]
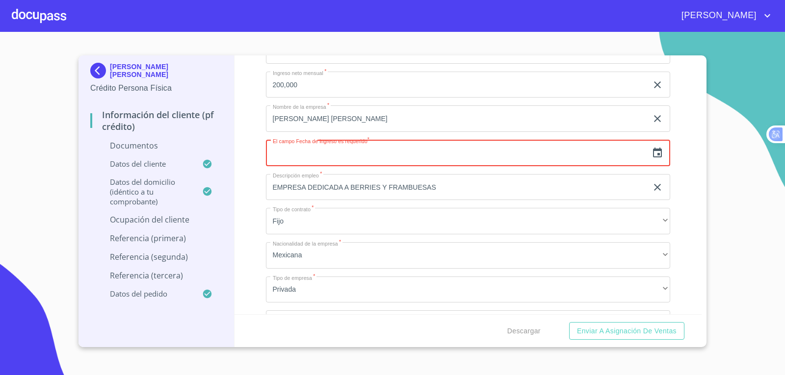
click at [652, 151] on icon "button" at bounding box center [658, 153] width 12 height 12
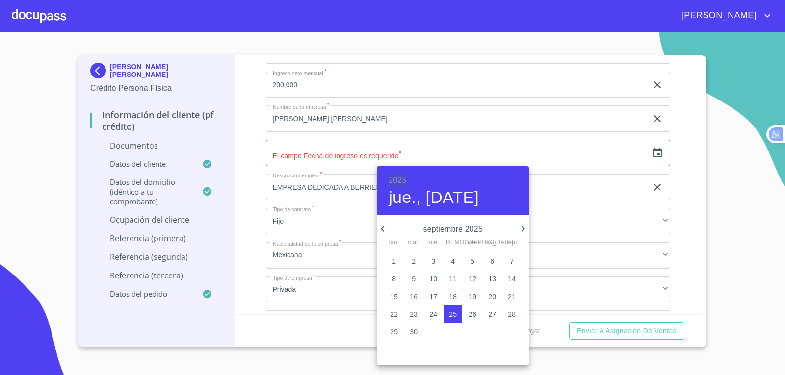
click at [397, 182] on h6 "2025" at bounding box center [398, 181] width 18 height 14
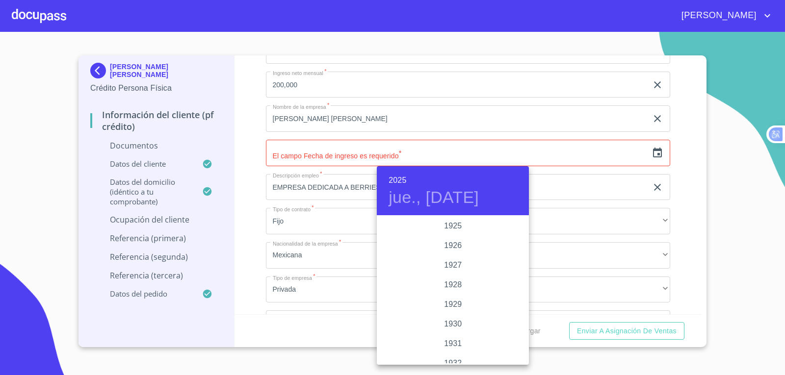
scroll to position [1904, 0]
click at [454, 247] on div "2023" at bounding box center [453, 246] width 152 height 20
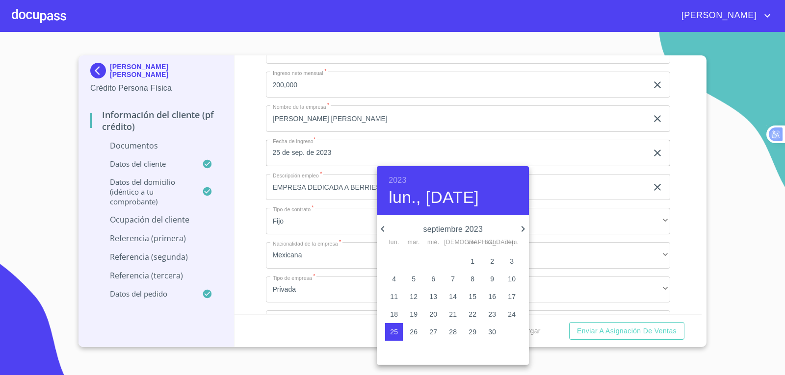
click at [402, 180] on h6 "2023" at bounding box center [398, 181] width 18 height 14
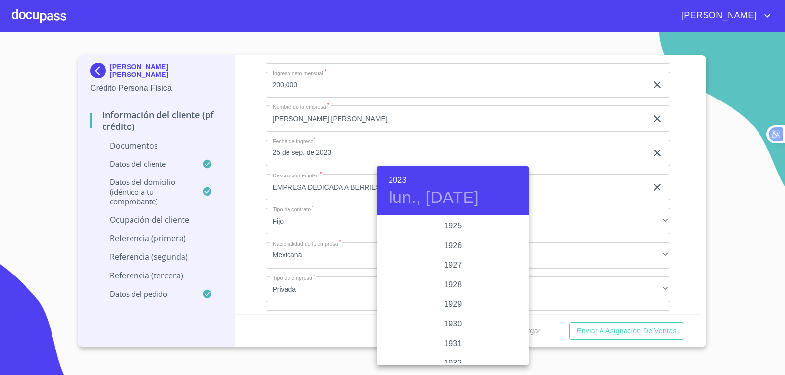
scroll to position [1865, 0]
click at [436, 201] on h4 "lun., [DATE]" at bounding box center [434, 197] width 90 height 21
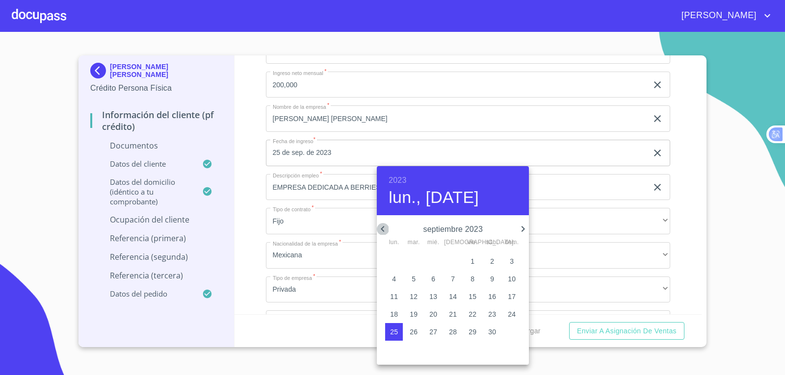
click at [385, 230] on icon "button" at bounding box center [383, 229] width 12 height 12
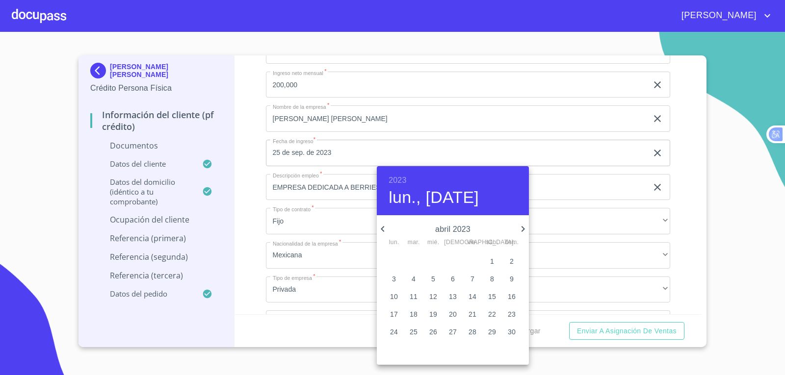
click at [385, 230] on icon "button" at bounding box center [383, 229] width 12 height 12
click at [402, 174] on h6 "2023" at bounding box center [398, 181] width 18 height 14
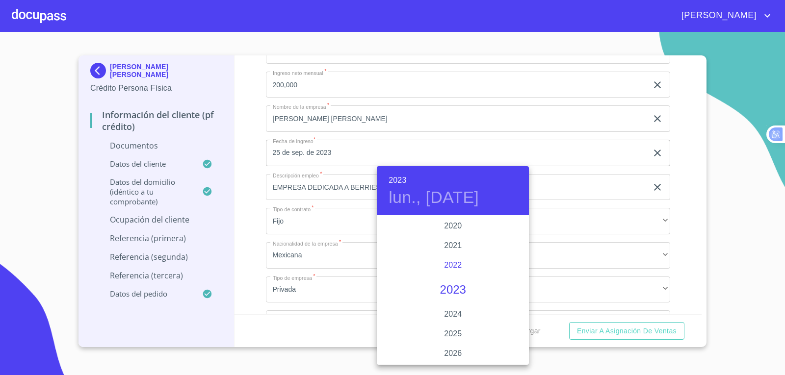
click at [456, 263] on div "2022" at bounding box center [453, 266] width 152 height 20
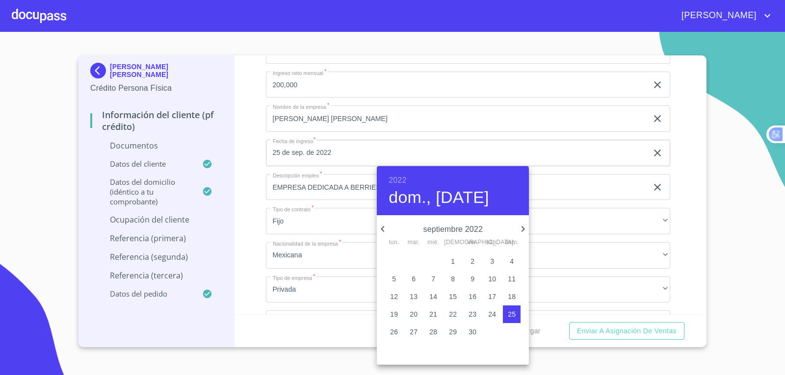
click at [382, 230] on icon "button" at bounding box center [382, 229] width 3 height 6
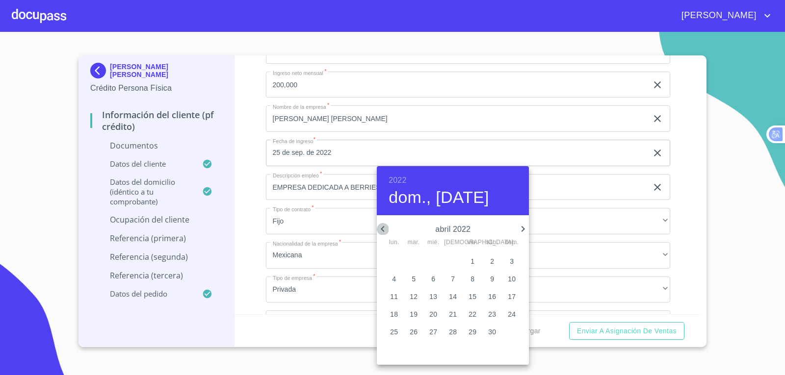
click at [382, 230] on icon "button" at bounding box center [382, 229] width 3 height 6
click at [524, 229] on icon "button" at bounding box center [523, 229] width 3 height 6
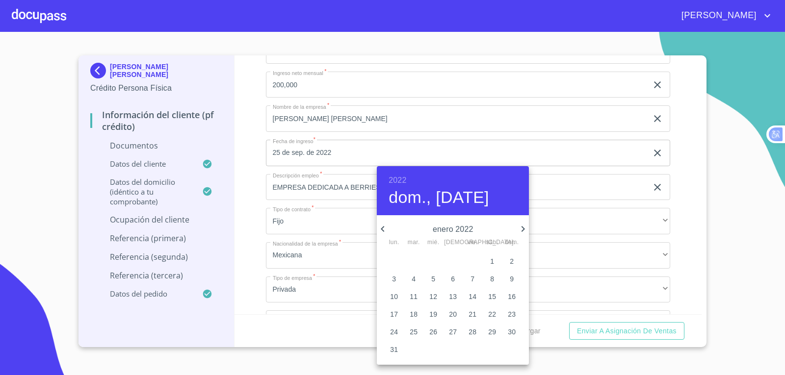
click at [495, 257] on span "1" at bounding box center [492, 262] width 18 height 10
type input "1 de ene. de 2022"
click at [351, 305] on div at bounding box center [392, 187] width 785 height 375
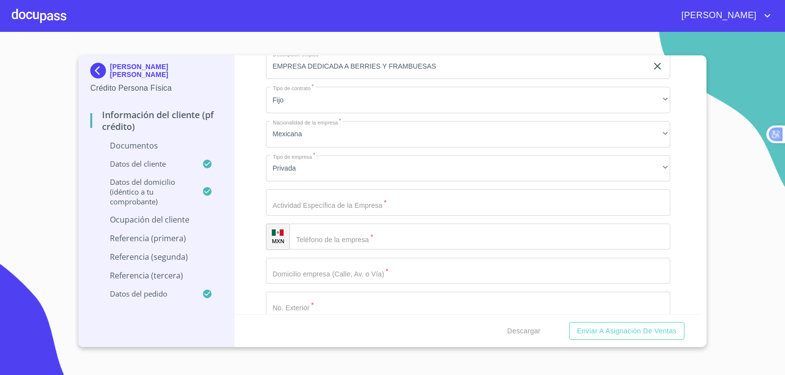
scroll to position [2944, 0]
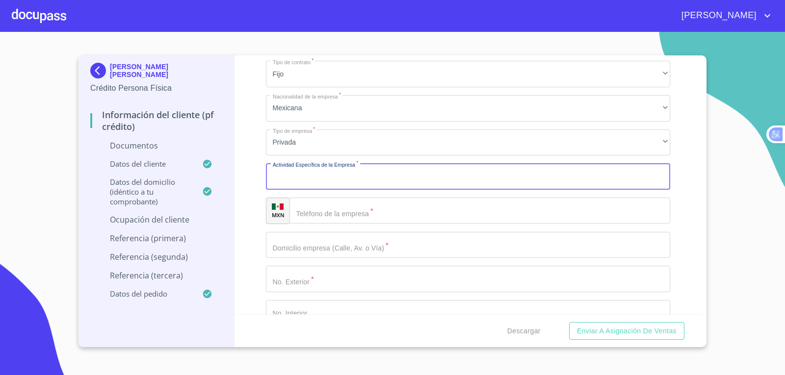
click at [396, 181] on input "Documento de identificación   *" at bounding box center [468, 176] width 405 height 26
type input "GIRO AGREPECUARIO"
click at [449, 207] on input "Documento de identificación   *" at bounding box center [480, 211] width 381 height 26
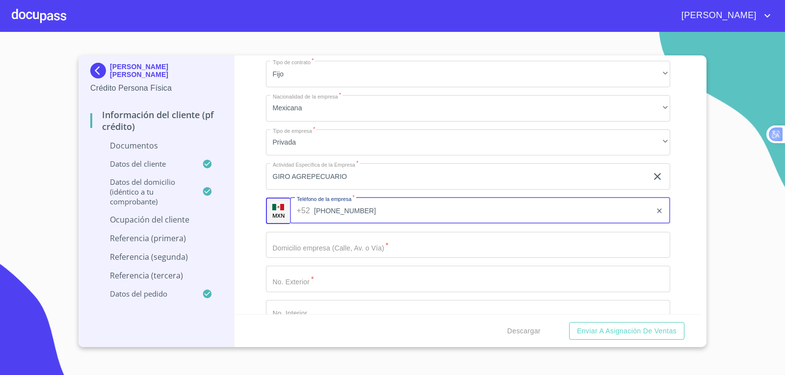
type input "[PHONE_NUMBER]"
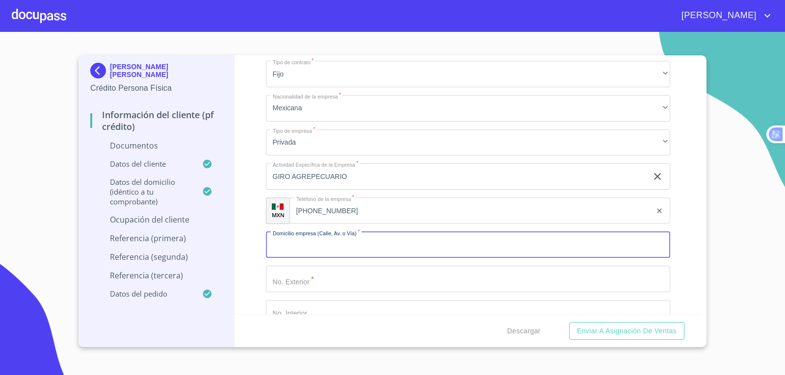
click at [297, 247] on input "Documento de identificación   *" at bounding box center [468, 245] width 405 height 26
type input "VERANO"
click at [297, 279] on input "Documento de identificación   *" at bounding box center [468, 279] width 405 height 26
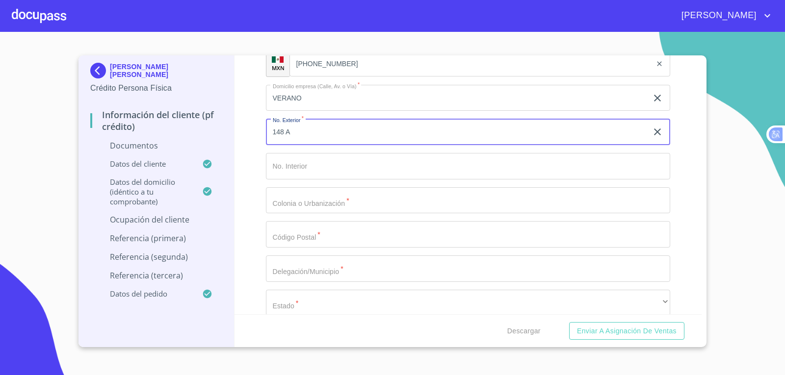
scroll to position [3140, 0]
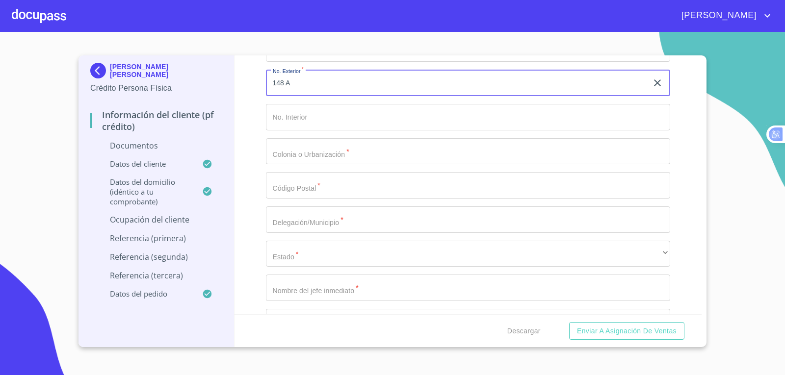
type input "148 A"
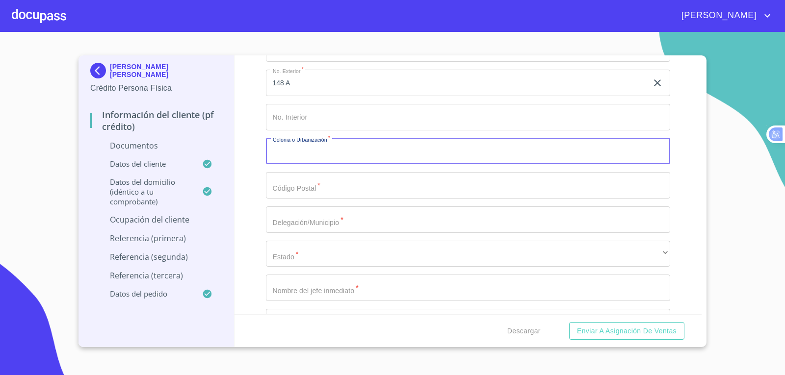
click at [293, 154] on input "Documento de identificación   *" at bounding box center [468, 151] width 405 height 26
type input "CENTRO"
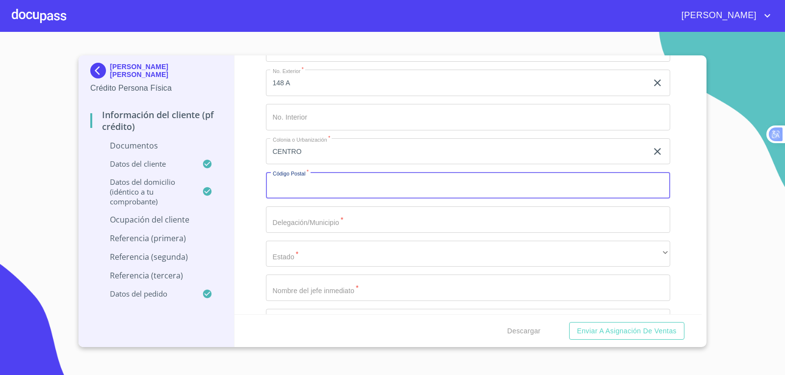
click at [286, 193] on input "Documento de identificación   *" at bounding box center [468, 185] width 405 height 26
type input "45800"
click at [313, 223] on input "Documento de identificación   *" at bounding box center [468, 220] width 405 height 26
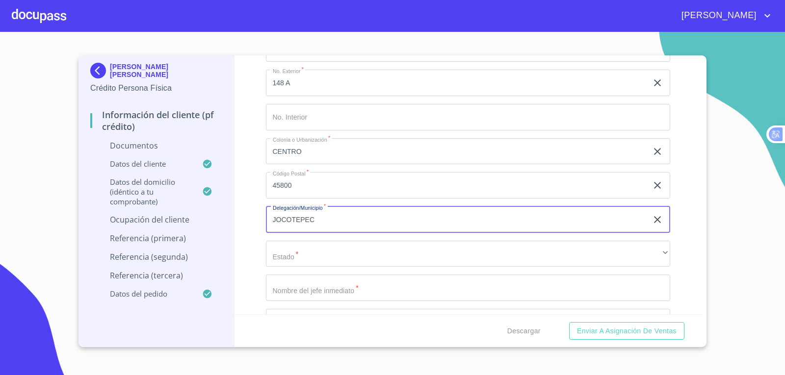
type input "JOCOTEPEC"
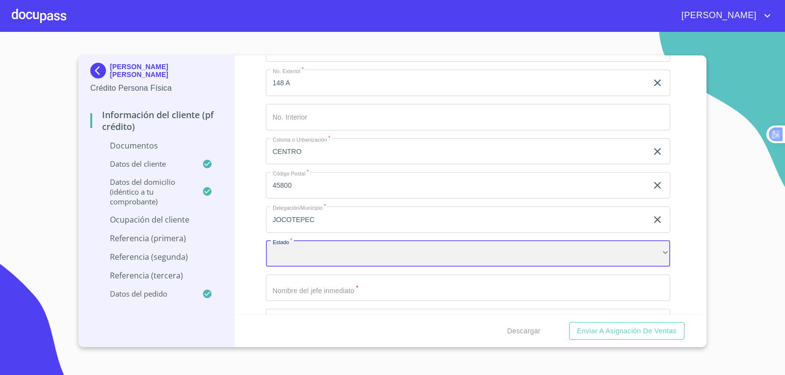
click at [322, 261] on div "​" at bounding box center [468, 254] width 405 height 26
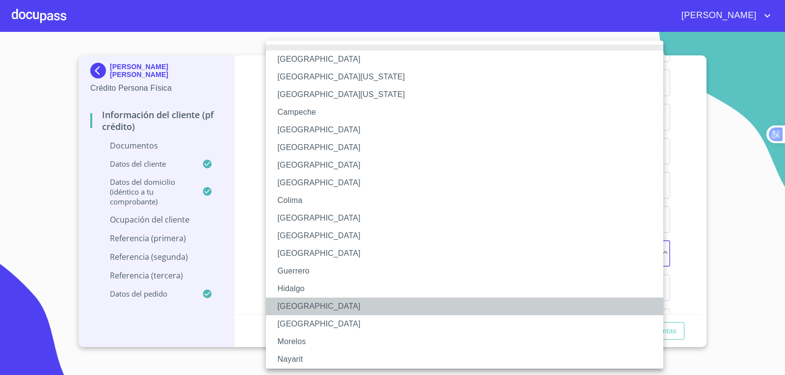
click at [337, 304] on li "[GEOGRAPHIC_DATA]" at bounding box center [468, 307] width 405 height 18
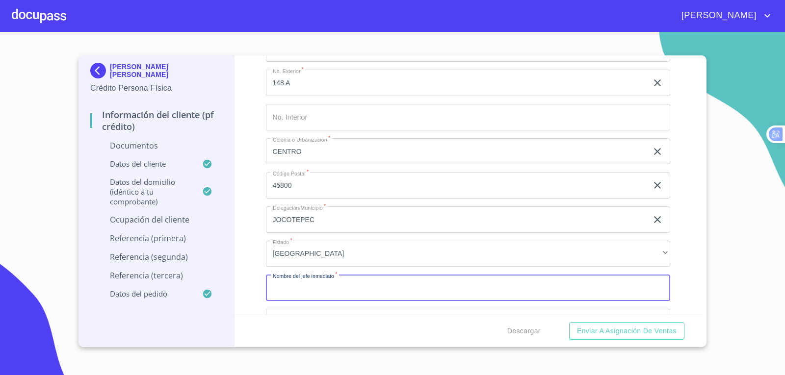
click at [375, 290] on input "Documento de identificación   *" at bounding box center [468, 288] width 405 height 26
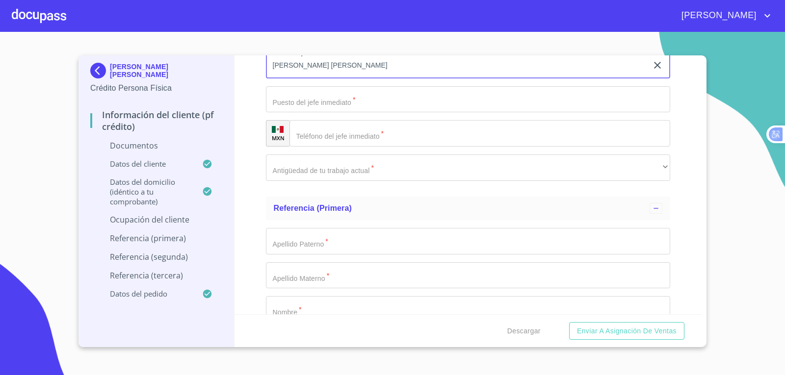
scroll to position [3386, 0]
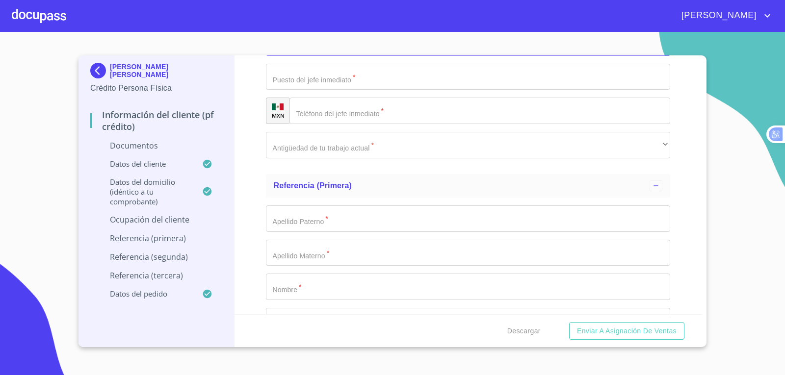
type input "[PERSON_NAME] [PERSON_NAME]"
click at [428, 84] on input "Documento de identificación   *" at bounding box center [468, 77] width 405 height 26
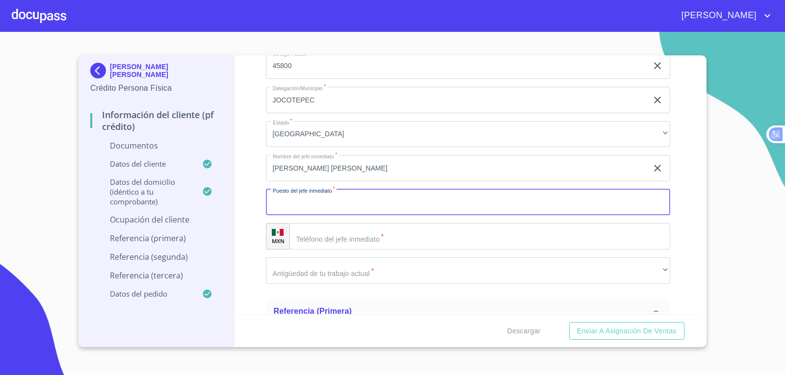
scroll to position [3239, 0]
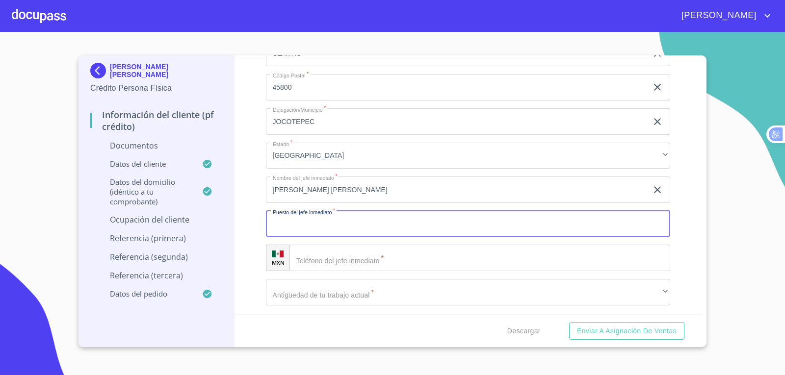
click at [356, 226] on input "Documento de identificación   *" at bounding box center [468, 224] width 405 height 26
type input "C"
type input "DUEÑO"
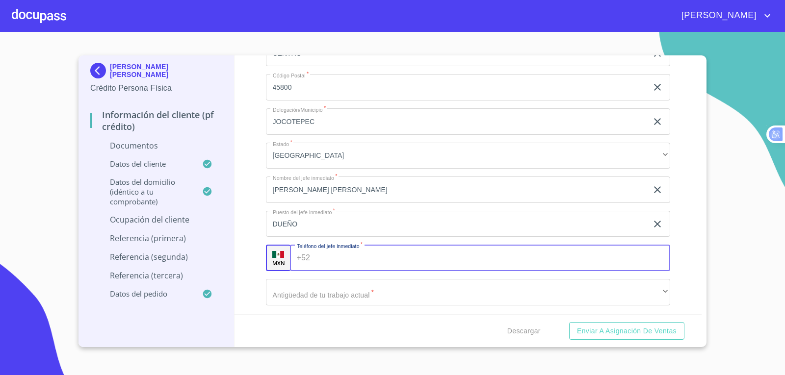
click at [345, 263] on input "Documento de identificación   *" at bounding box center [492, 258] width 356 height 26
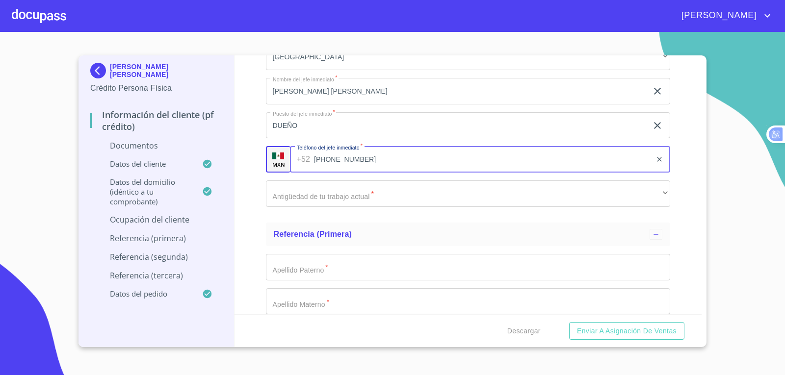
scroll to position [3337, 0]
type input "[PHONE_NUMBER]"
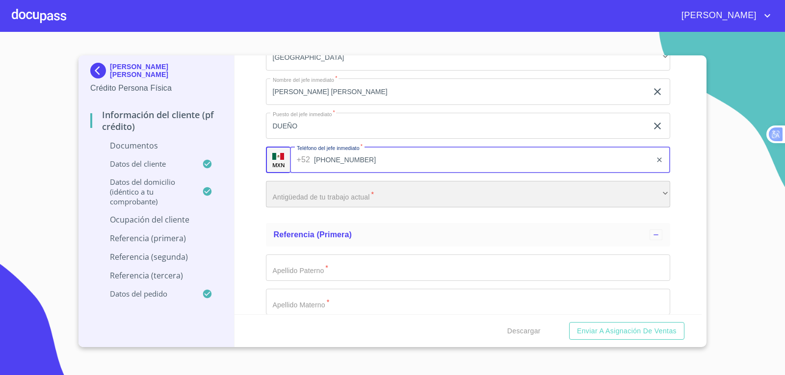
click at [414, 196] on div "​" at bounding box center [468, 194] width 405 height 26
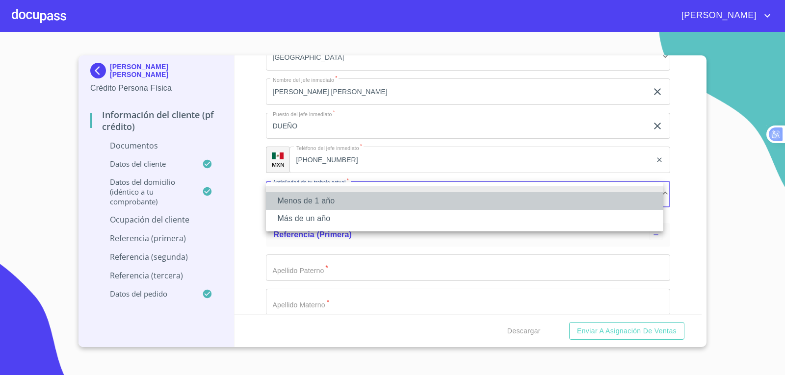
click at [299, 204] on li "Menos de 1 año" at bounding box center [464, 201] width 397 height 18
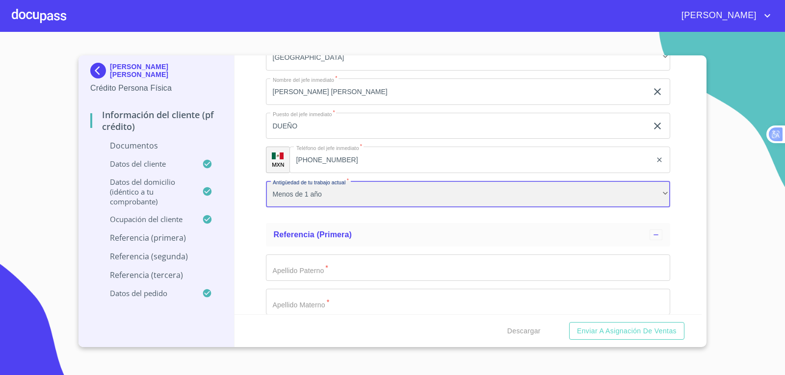
click at [311, 193] on div "Menos de 1 año" at bounding box center [468, 194] width 405 height 26
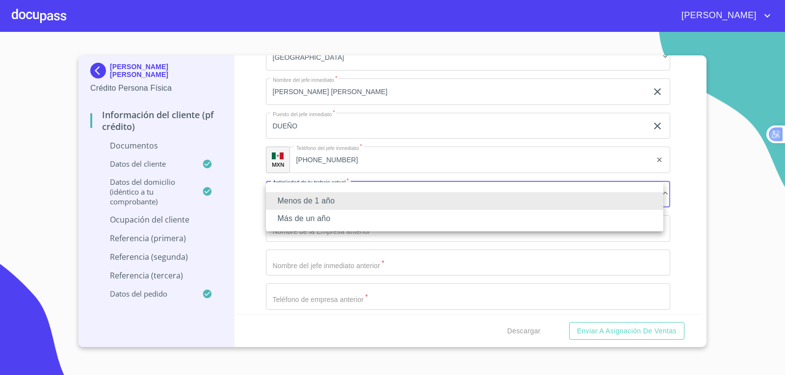
click at [321, 222] on li "Más de un año" at bounding box center [464, 219] width 397 height 18
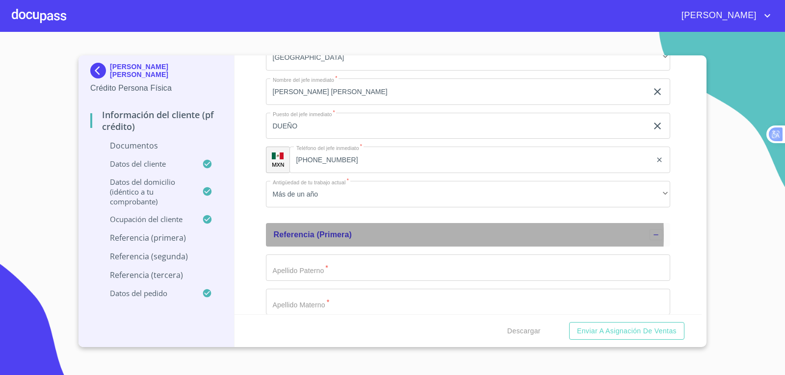
click at [401, 235] on div "Referencia (primera)" at bounding box center [462, 235] width 376 height 12
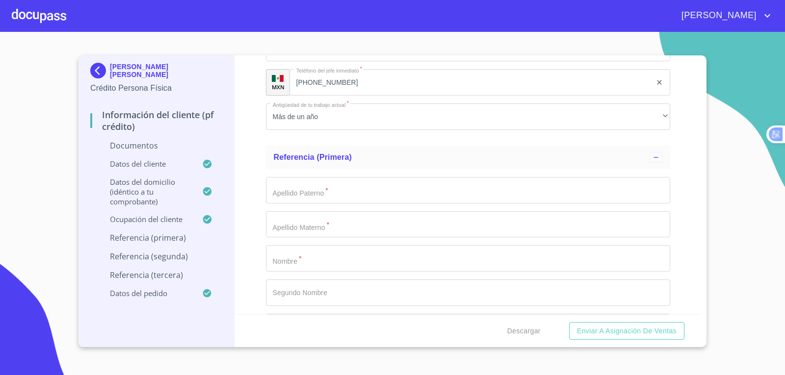
scroll to position [3404, 0]
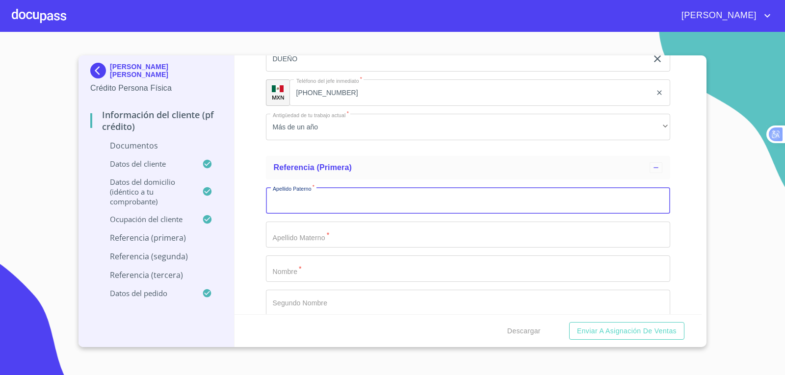
click at [298, 204] on input "Documento de identificación   *" at bounding box center [468, 200] width 405 height 26
type input "h"
type input "[PERSON_NAME]"
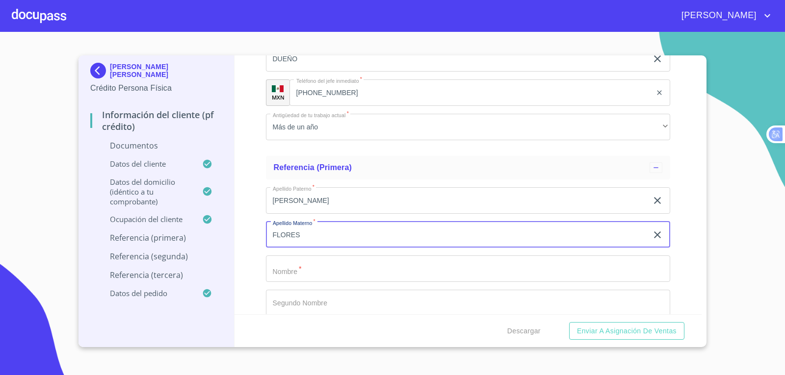
type input "FLORES"
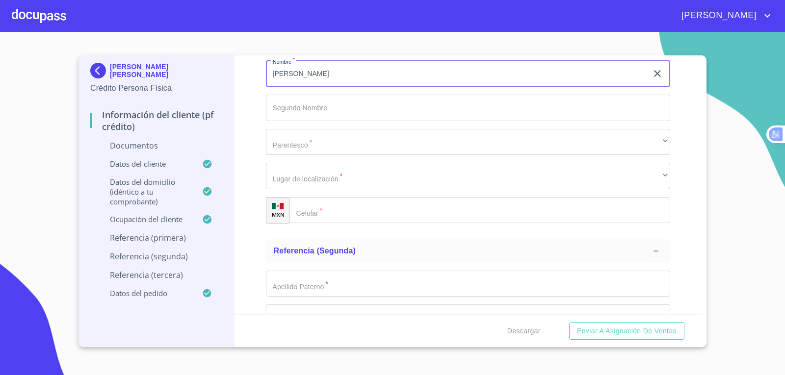
scroll to position [3600, 0]
type input "[PERSON_NAME]"
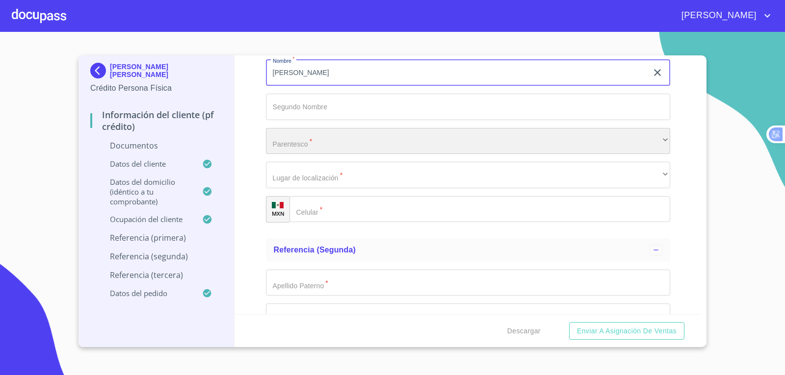
click at [364, 146] on div "​" at bounding box center [468, 141] width 405 height 26
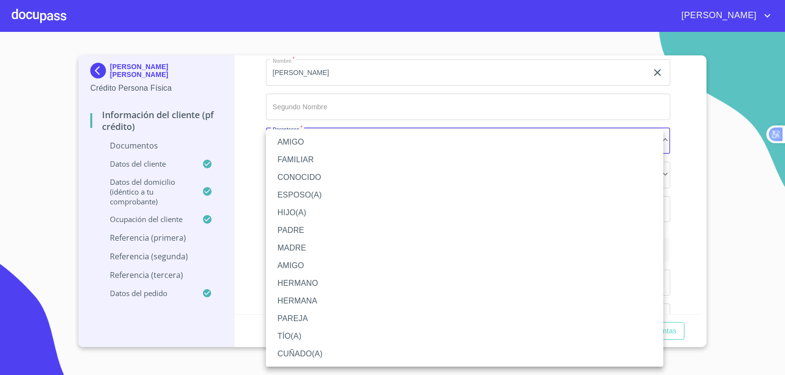
click at [330, 143] on li "AMIGO" at bounding box center [464, 142] width 397 height 18
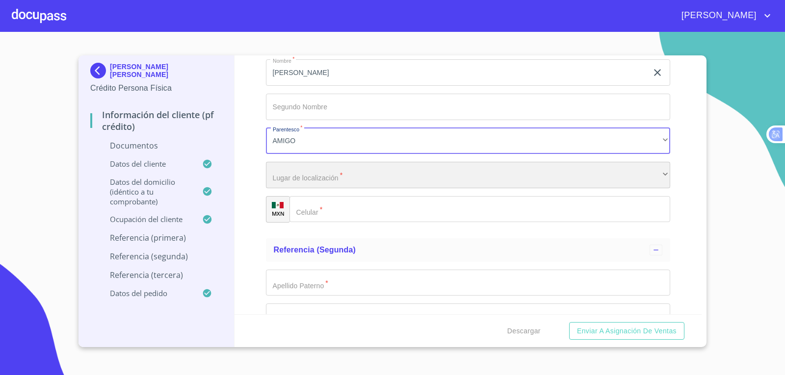
click at [317, 176] on div "​" at bounding box center [468, 175] width 405 height 26
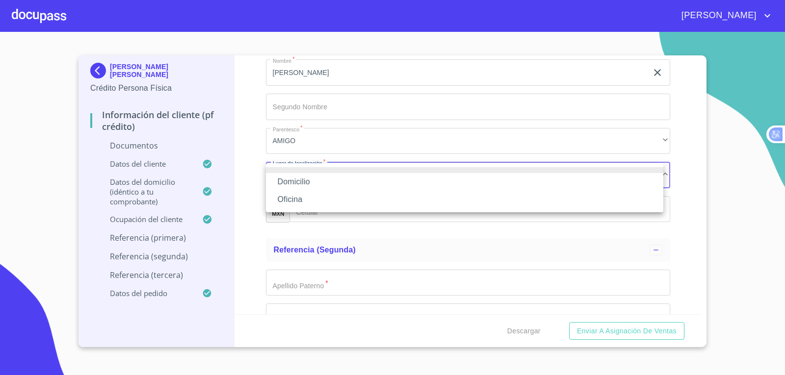
click at [314, 184] on li "Domicilio" at bounding box center [464, 182] width 397 height 18
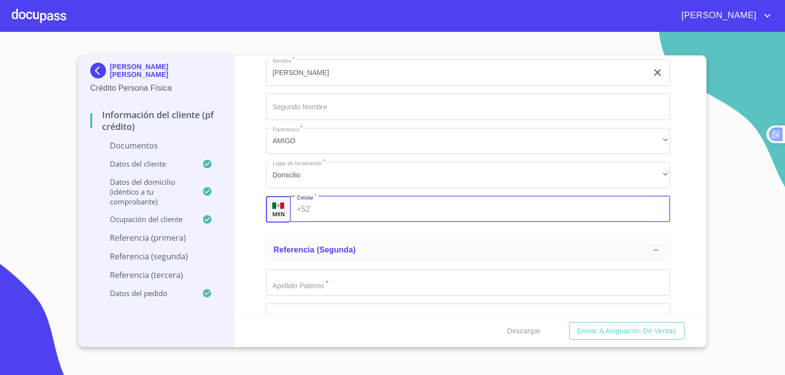
click at [331, 209] on input "Documento de identificación   *" at bounding box center [492, 209] width 356 height 26
type input "[PHONE_NUMBER]"
click at [341, 279] on input "Documento de identificación   *" at bounding box center [468, 283] width 405 height 26
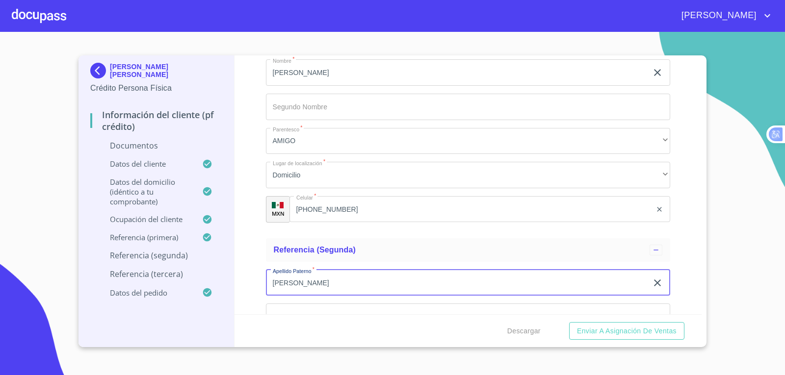
type input "[PERSON_NAME]"
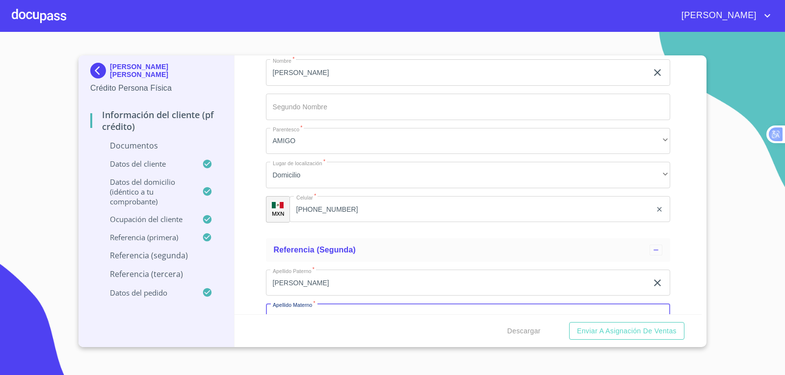
scroll to position [3616, 0]
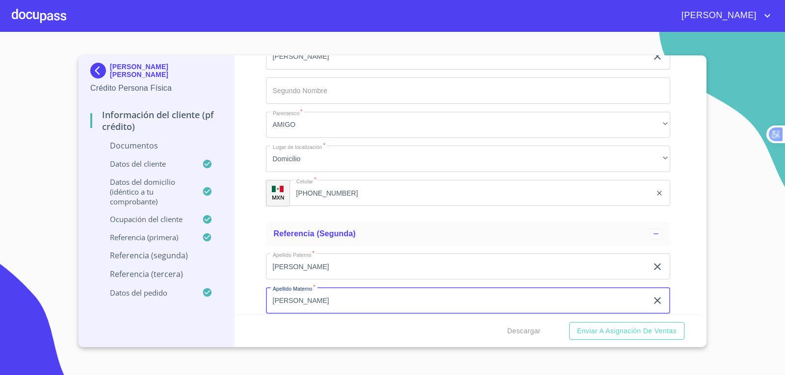
type input "[PERSON_NAME]"
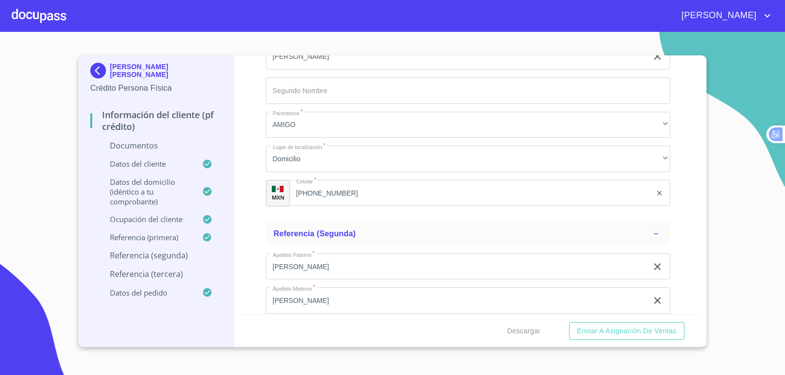
scroll to position [3767, 0]
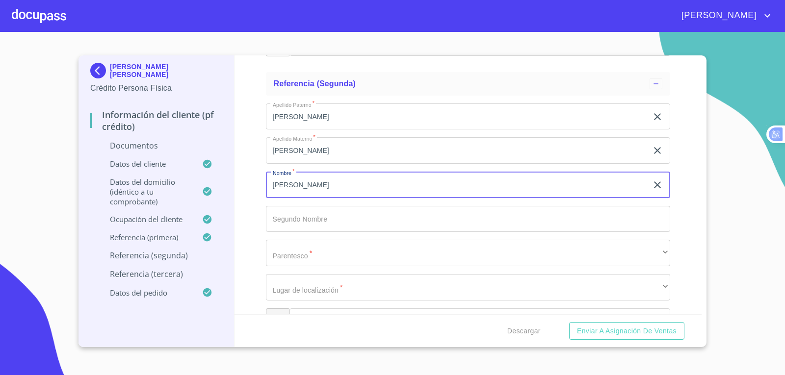
type input "[PERSON_NAME]"
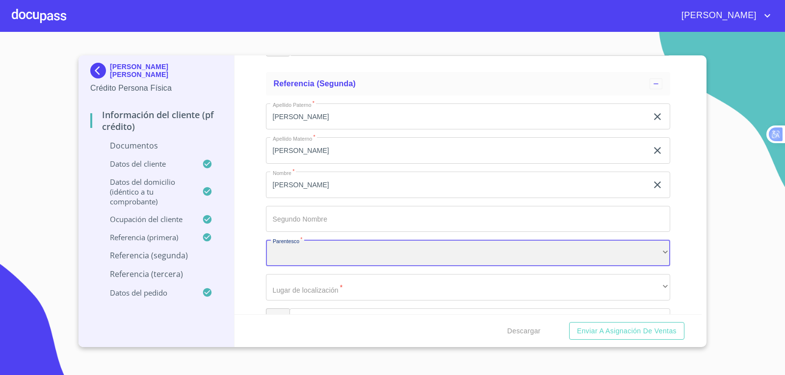
click at [369, 256] on div "​" at bounding box center [468, 253] width 405 height 26
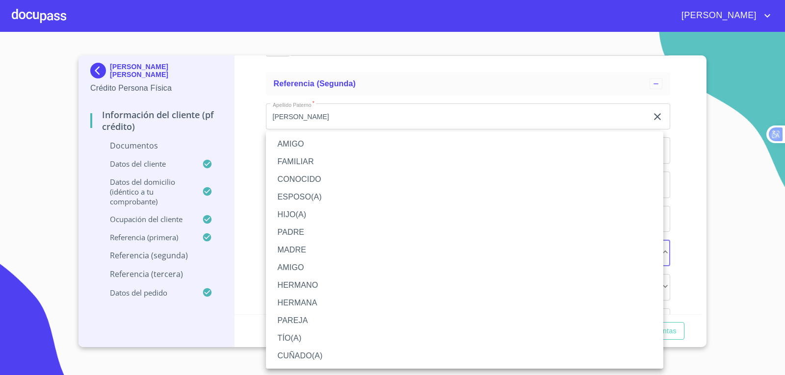
click at [328, 143] on li "AMIGO" at bounding box center [464, 144] width 397 height 18
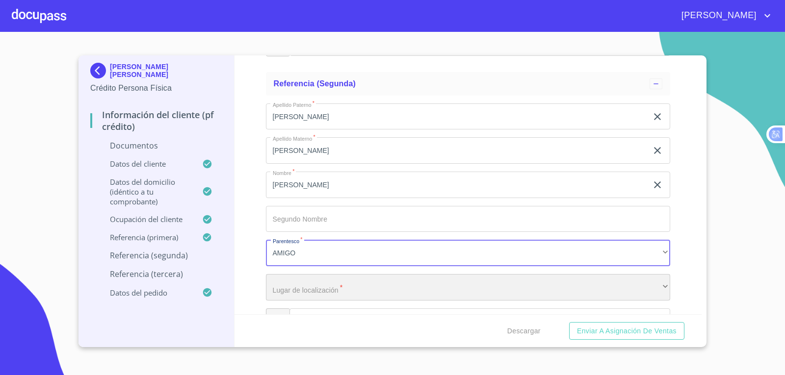
click at [340, 290] on div "​" at bounding box center [468, 287] width 405 height 26
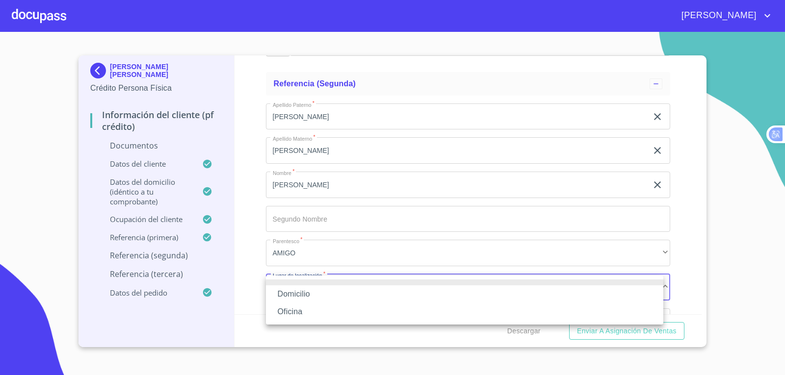
click at [310, 295] on li "Domicilio" at bounding box center [464, 295] width 397 height 18
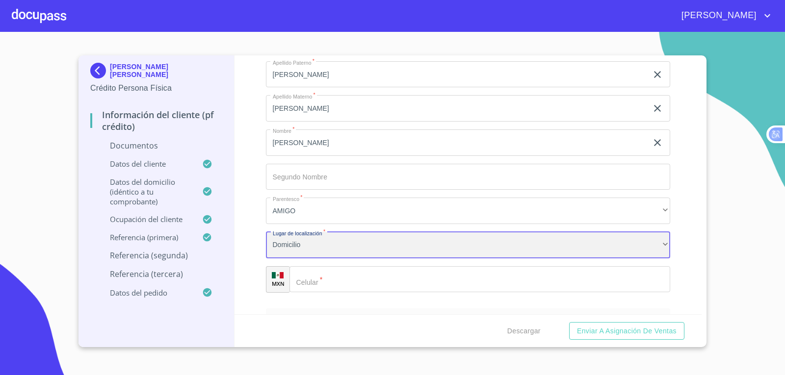
scroll to position [3865, 0]
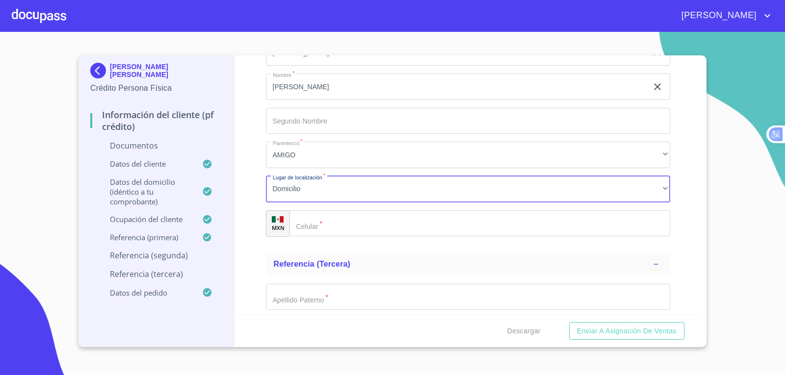
click at [380, 223] on input "Documento de identificación   *" at bounding box center [480, 224] width 381 height 26
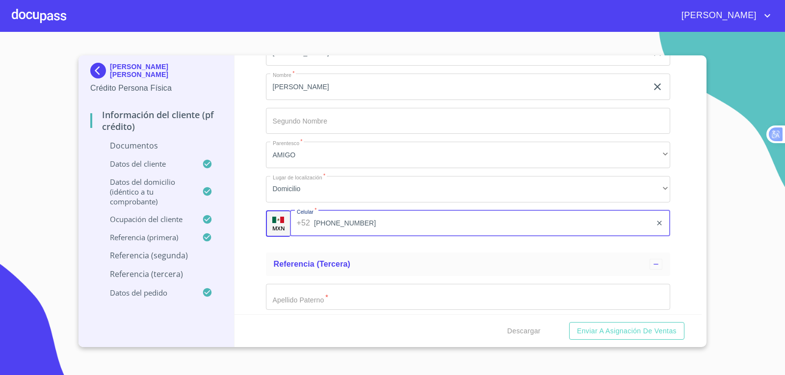
type input "[PHONE_NUMBER]"
click at [332, 304] on input "Documento de identificación   *" at bounding box center [468, 297] width 405 height 26
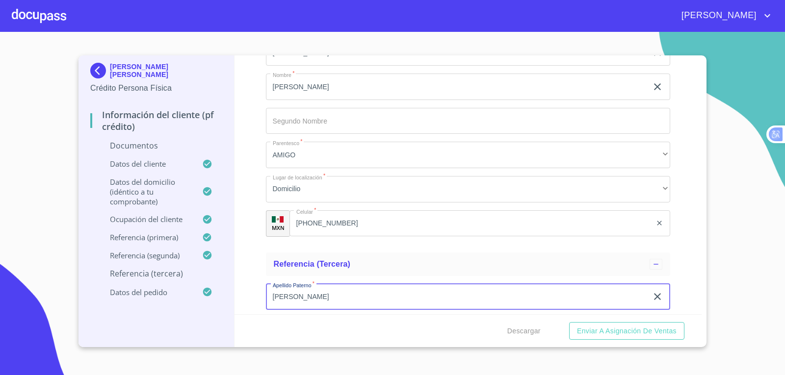
type input "[PERSON_NAME]"
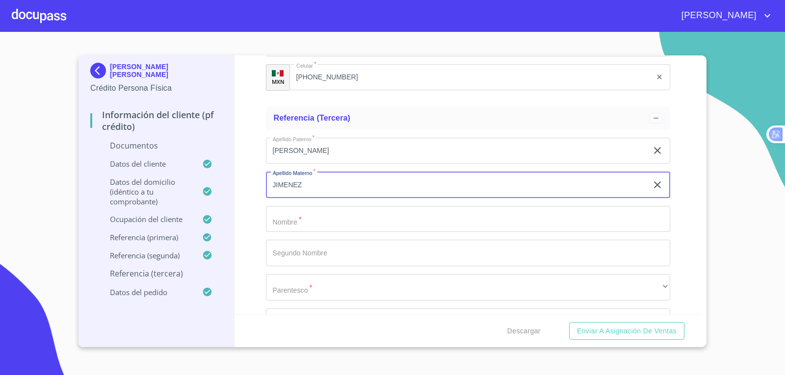
type input "JIMENEZ"
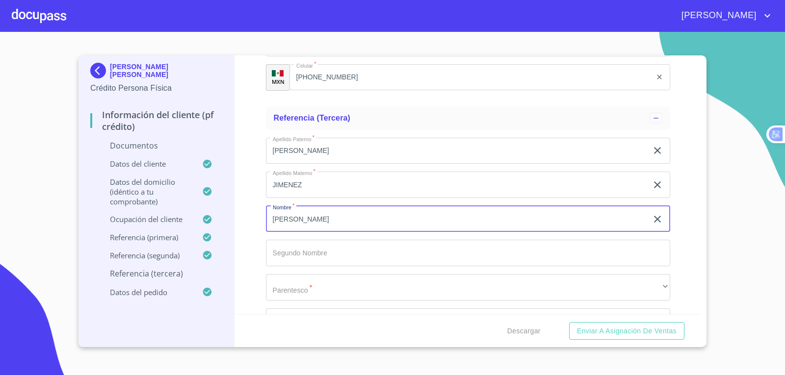
type input "[PERSON_NAME]"
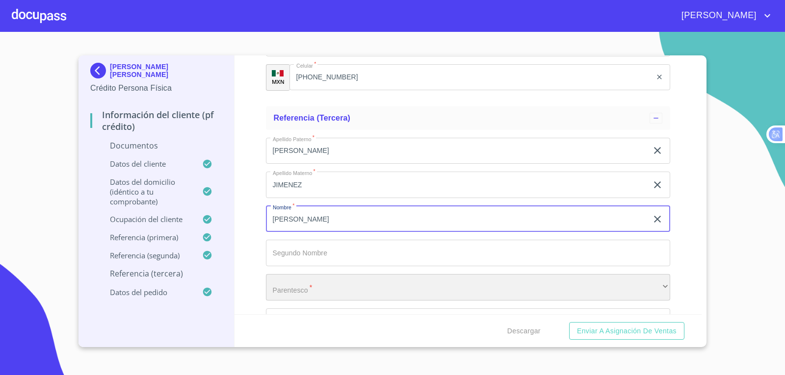
click at [328, 292] on div "​" at bounding box center [468, 287] width 405 height 26
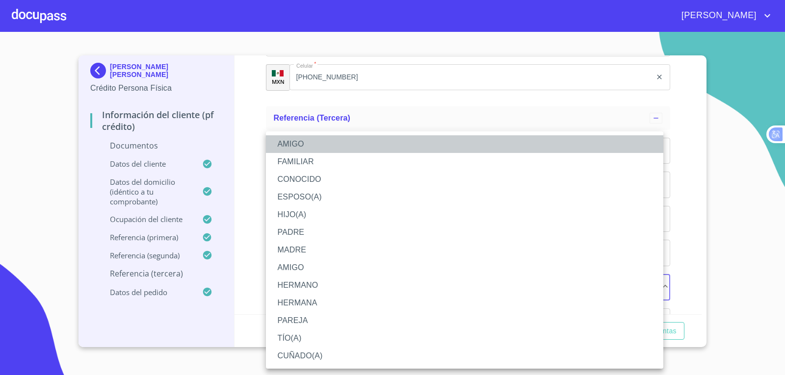
click at [342, 146] on li "AMIGO" at bounding box center [464, 144] width 397 height 18
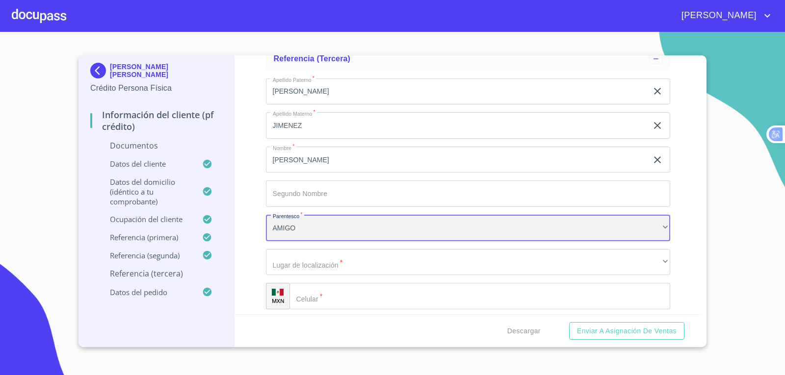
scroll to position [4207, 0]
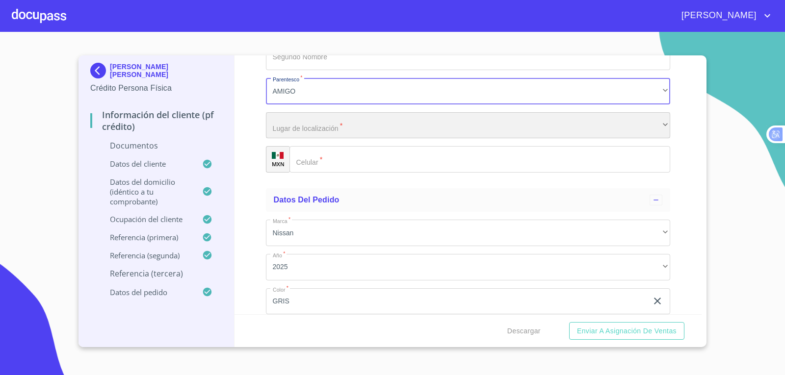
click at [368, 132] on div "​" at bounding box center [468, 125] width 405 height 26
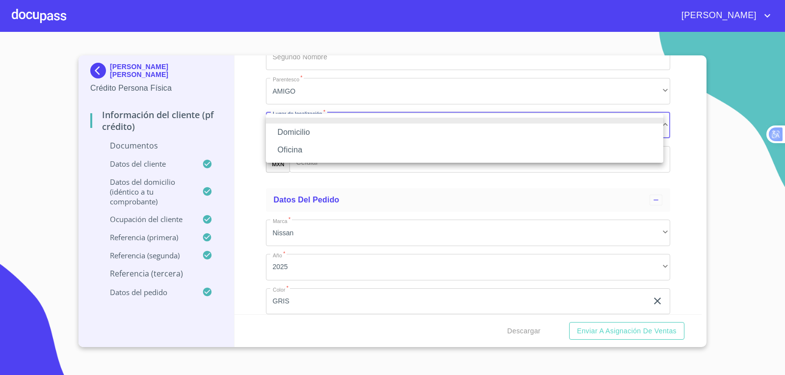
click at [356, 131] on li "Domicilio" at bounding box center [464, 133] width 397 height 18
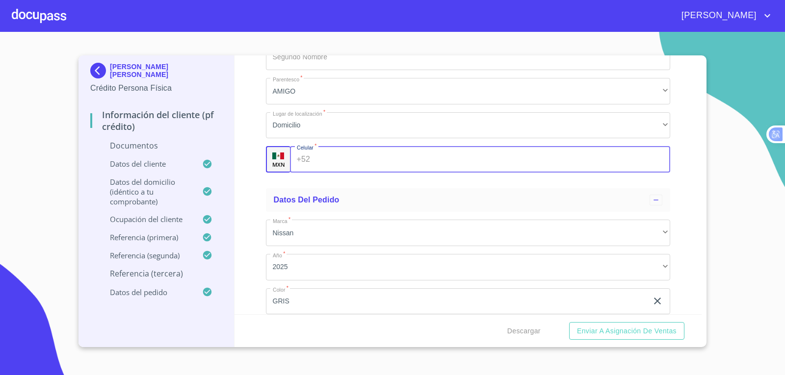
click at [323, 163] on input "Documento de identificación   *" at bounding box center [492, 159] width 356 height 26
type input "[PHONE_NUMBER]"
click at [461, 191] on div "Datos del pedido" at bounding box center [468, 200] width 405 height 24
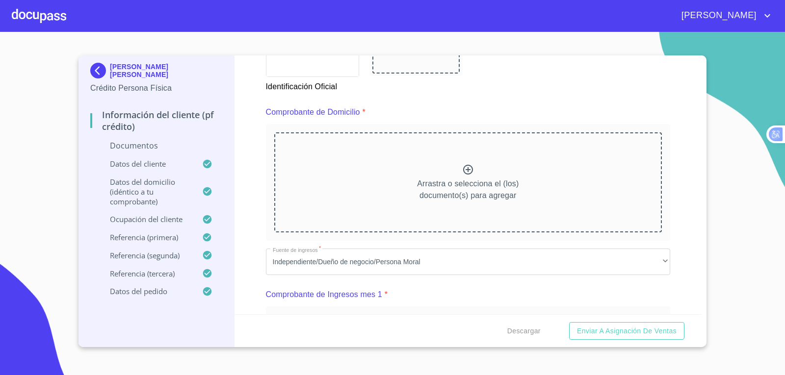
scroll to position [477, 0]
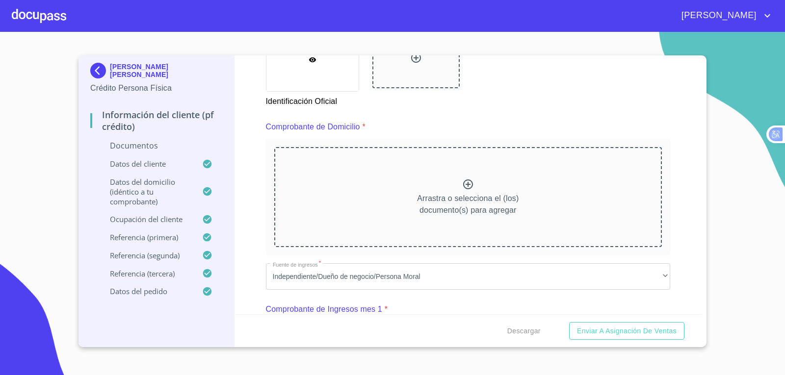
click at [464, 184] on icon at bounding box center [468, 185] width 12 height 12
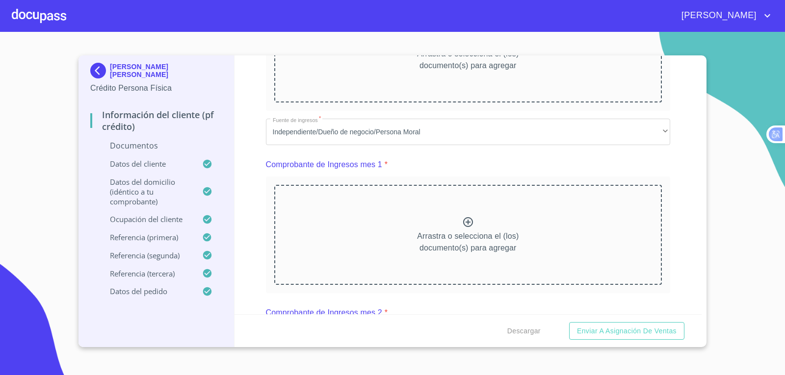
scroll to position [674, 0]
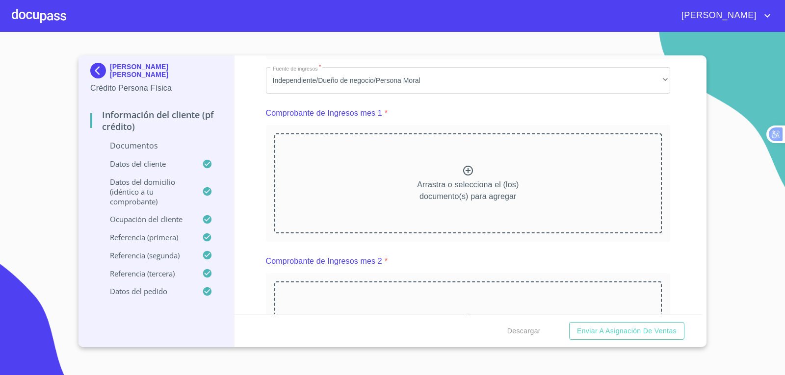
click at [465, 169] on icon at bounding box center [468, 171] width 12 height 12
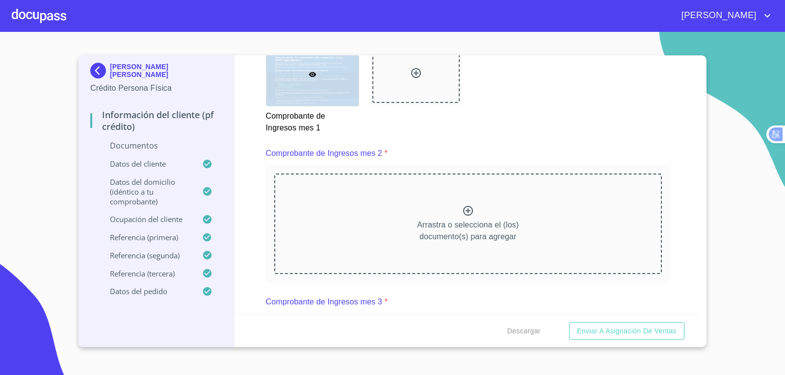
scroll to position [1066, 0]
click at [464, 210] on icon at bounding box center [468, 210] width 10 height 10
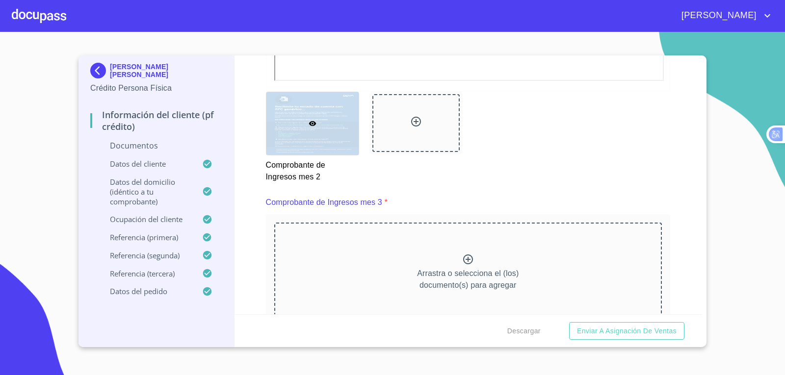
scroll to position [1508, 0]
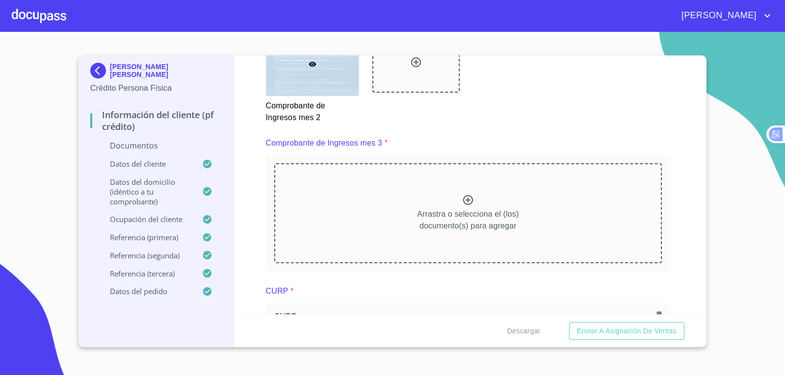
click at [467, 203] on icon at bounding box center [468, 200] width 12 height 12
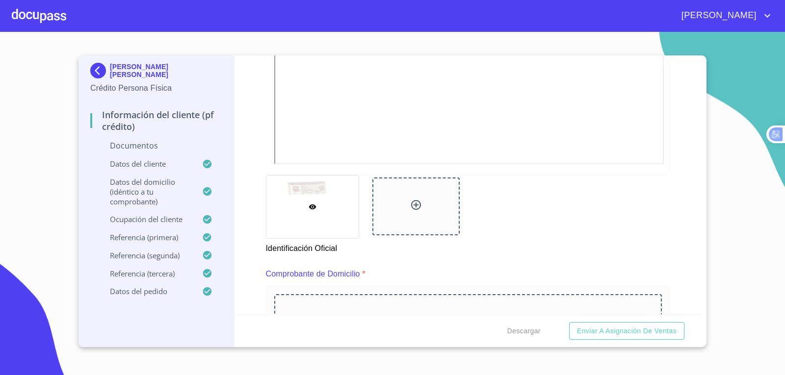
scroll to position [477, 0]
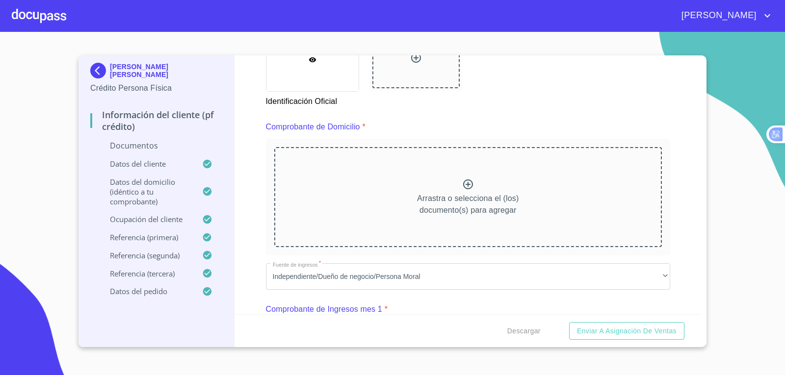
click at [465, 185] on icon at bounding box center [468, 185] width 10 height 10
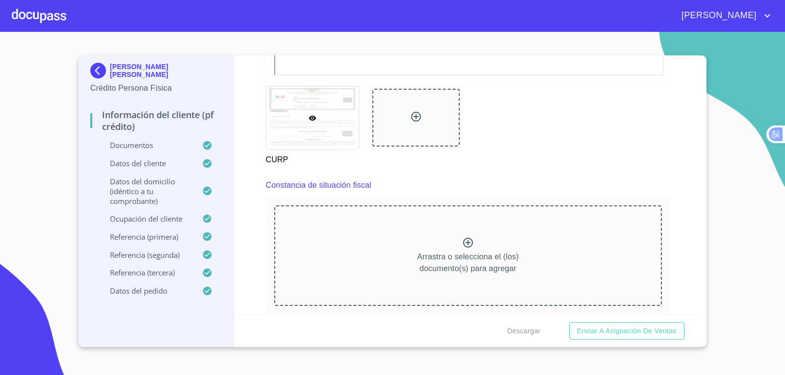
scroll to position [2601, 0]
